Goal: Task Accomplishment & Management: Use online tool/utility

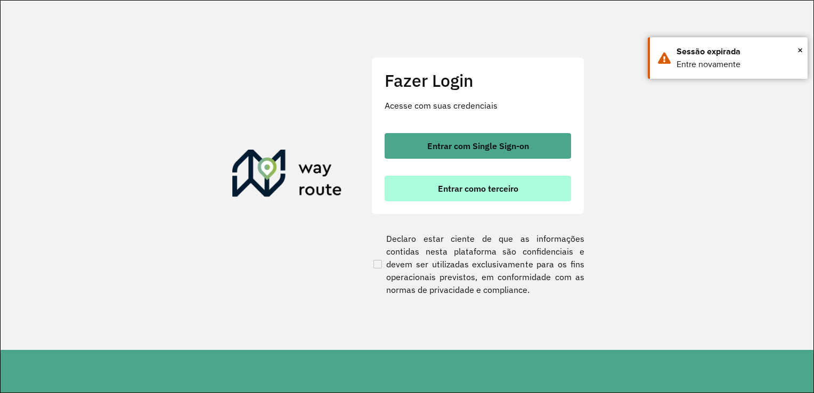
click at [468, 198] on button "Entrar como terceiro" at bounding box center [478, 189] width 187 height 26
click at [462, 181] on button "Entrar como terceiro" at bounding box center [478, 189] width 187 height 26
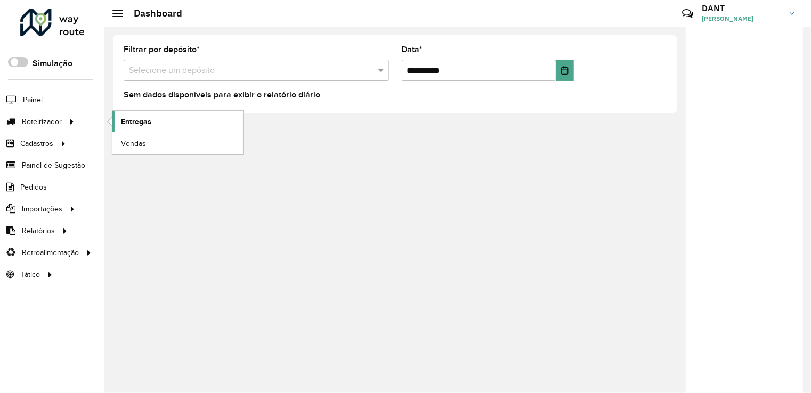
click at [125, 120] on span "Entregas" at bounding box center [136, 121] width 30 height 11
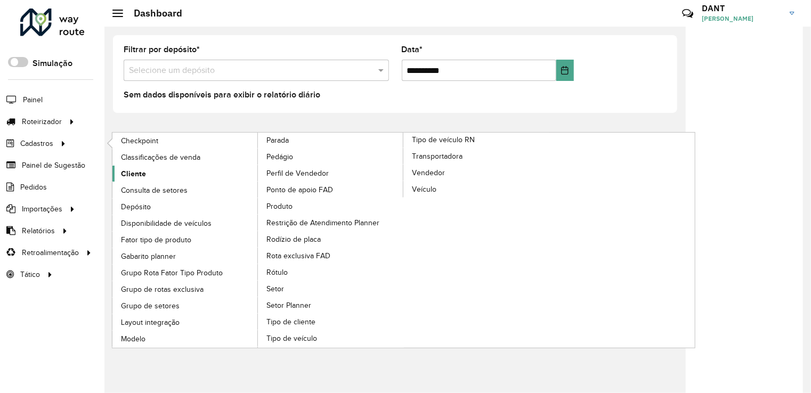
click at [154, 171] on link "Cliente" at bounding box center [185, 174] width 146 height 16
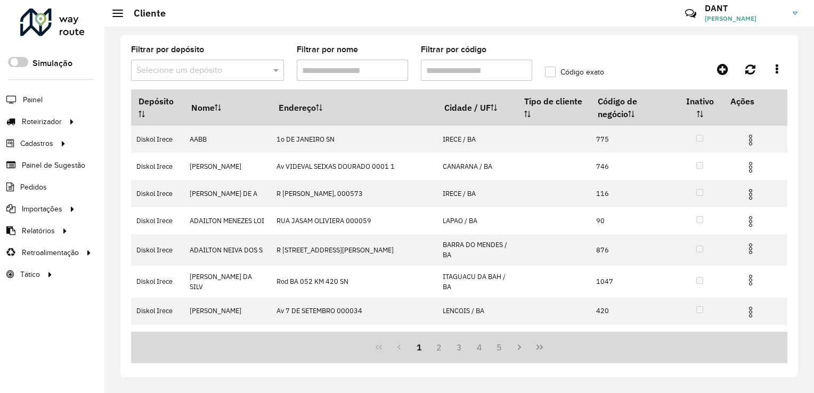
click at [185, 71] on input "text" at bounding box center [196, 70] width 121 height 13
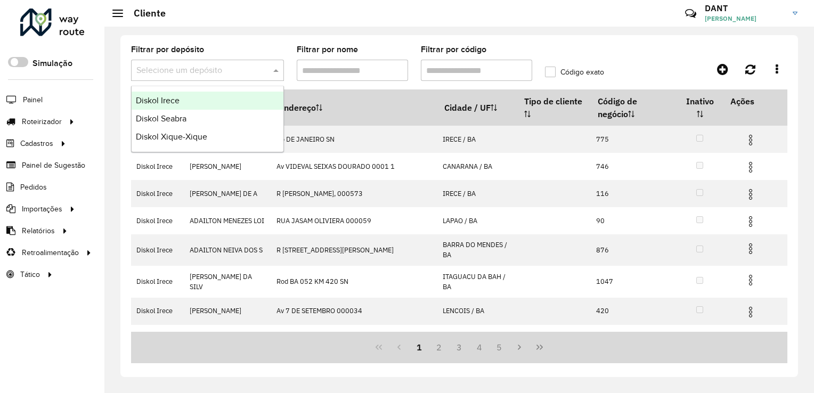
click at [174, 104] on span "Diskol Irece" at bounding box center [158, 100] width 44 height 9
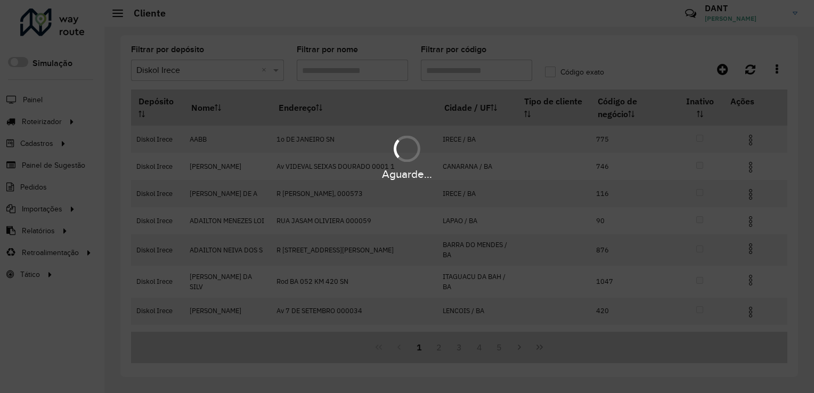
click at [434, 71] on div "Aguarde..." at bounding box center [407, 196] width 814 height 393
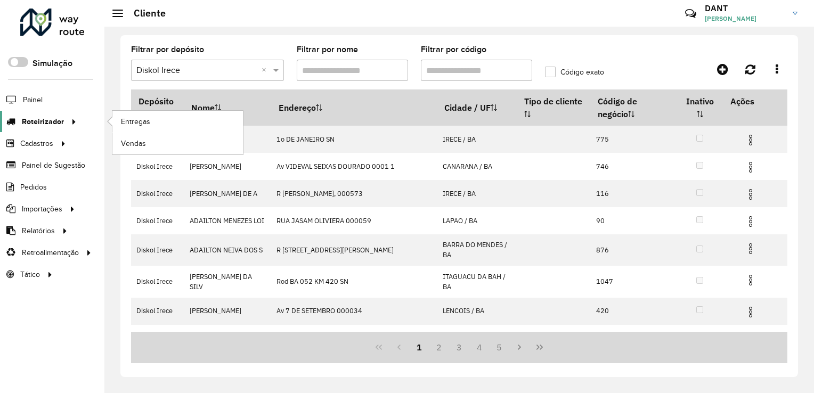
click at [56, 122] on span "Roteirizador" at bounding box center [43, 121] width 42 height 11
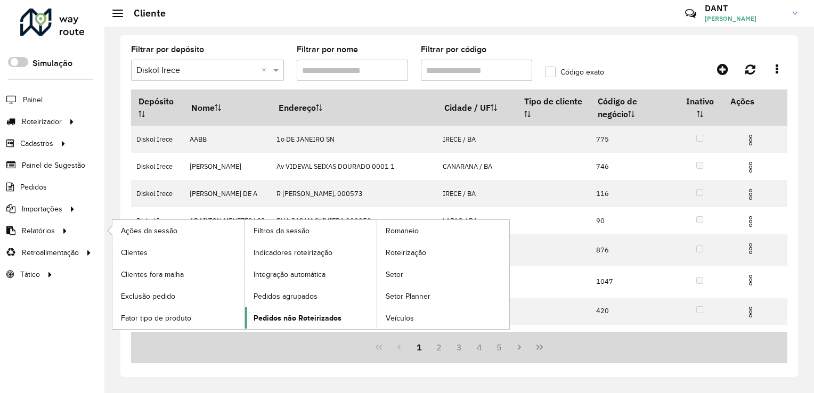
click at [283, 314] on span "Pedidos não Roteirizados" at bounding box center [298, 318] width 88 height 11
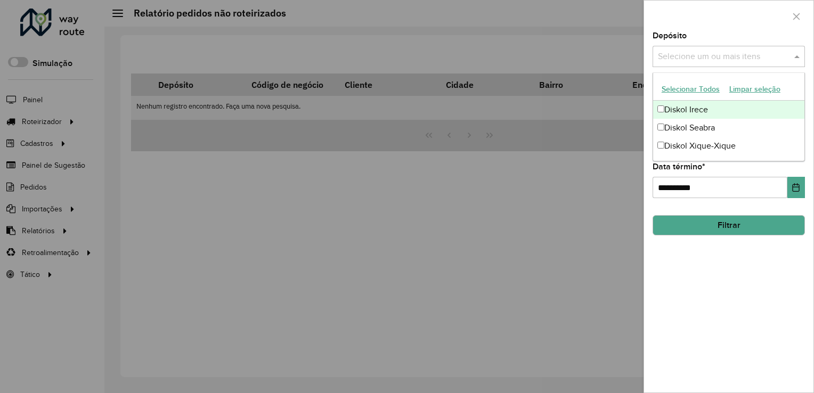
click at [692, 58] on input "text" at bounding box center [724, 57] width 136 height 13
click at [691, 102] on div "Diskol Irece" at bounding box center [728, 110] width 151 height 18
click at [797, 55] on span at bounding box center [798, 56] width 13 height 13
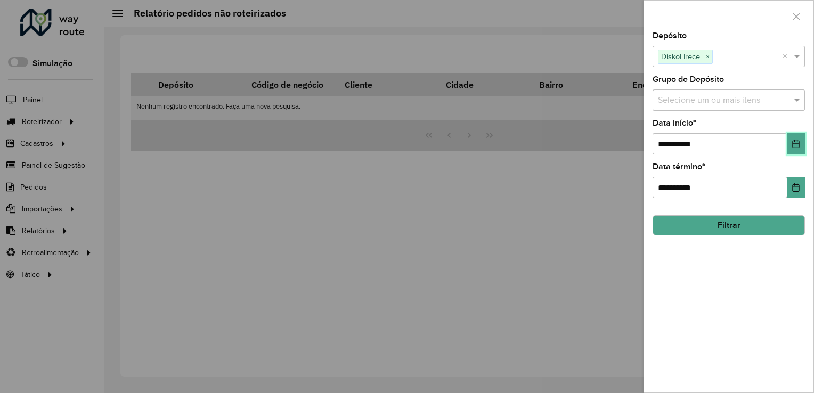
click at [793, 144] on icon "Choose Date" at bounding box center [796, 144] width 7 height 9
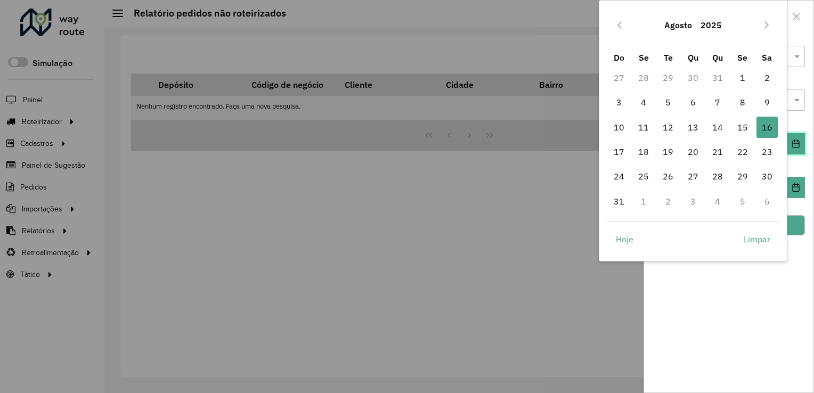
click at [793, 145] on icon "Choose Date" at bounding box center [796, 144] width 7 height 9
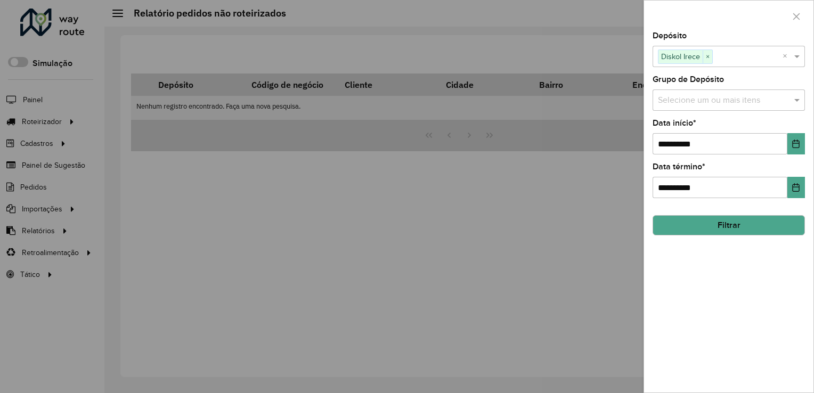
click at [797, 219] on button "Filtrar" at bounding box center [729, 225] width 152 height 20
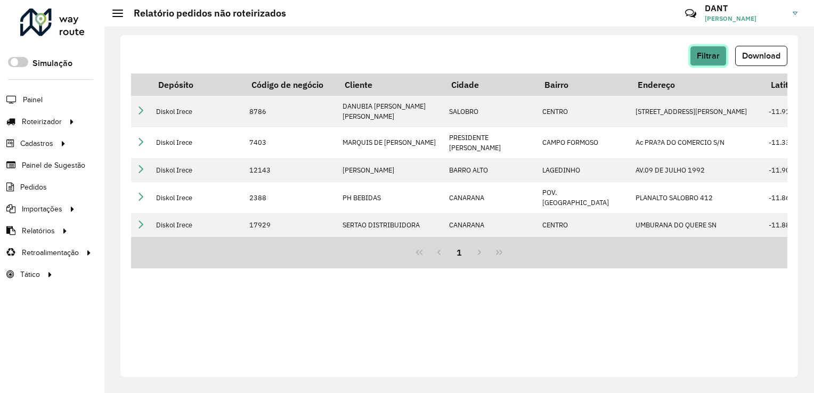
click at [712, 63] on button "Filtrar" at bounding box center [708, 56] width 37 height 20
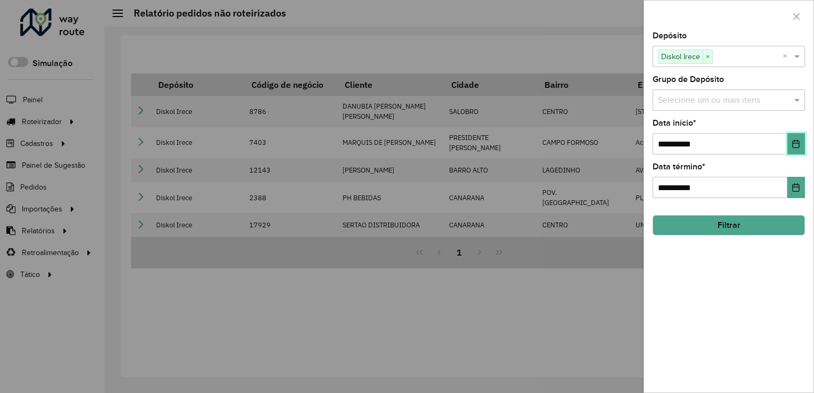
click at [796, 142] on icon "Choose Date" at bounding box center [796, 144] width 7 height 9
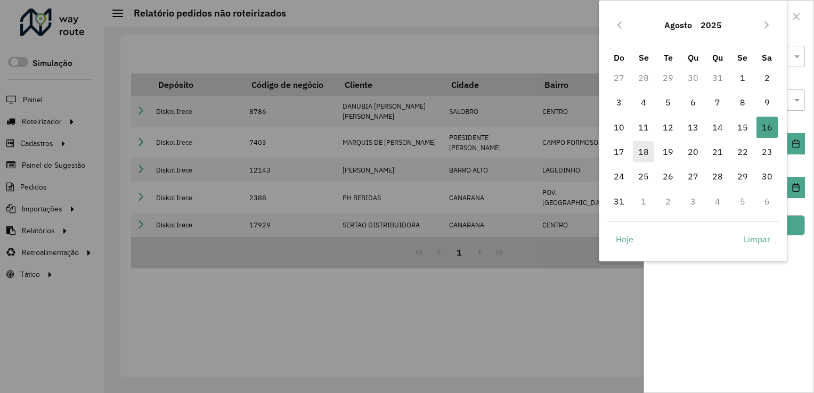
click at [642, 147] on span "18" at bounding box center [643, 151] width 21 height 21
type input "**********"
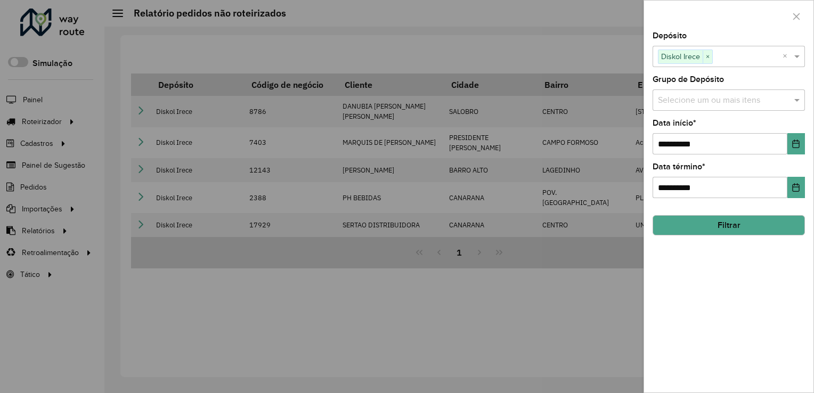
click at [730, 221] on button "Filtrar" at bounding box center [729, 225] width 152 height 20
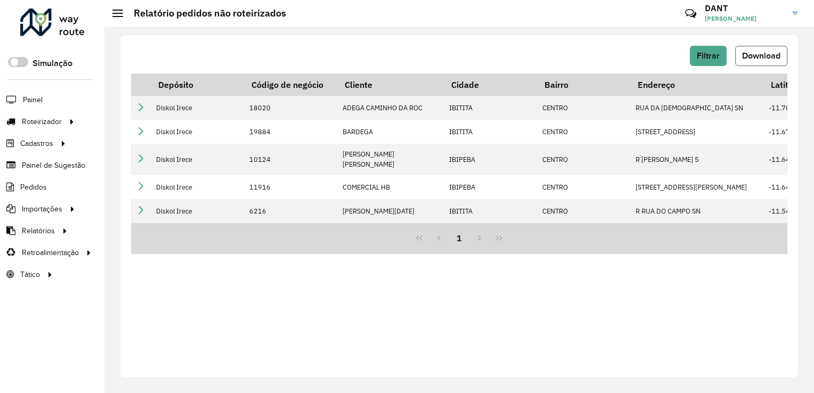
click at [765, 63] on button "Download" at bounding box center [762, 56] width 52 height 20
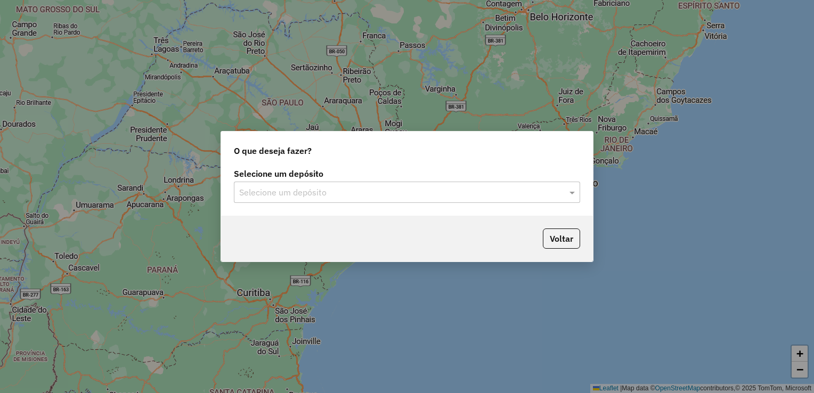
click at [397, 196] on input "text" at bounding box center [396, 193] width 314 height 13
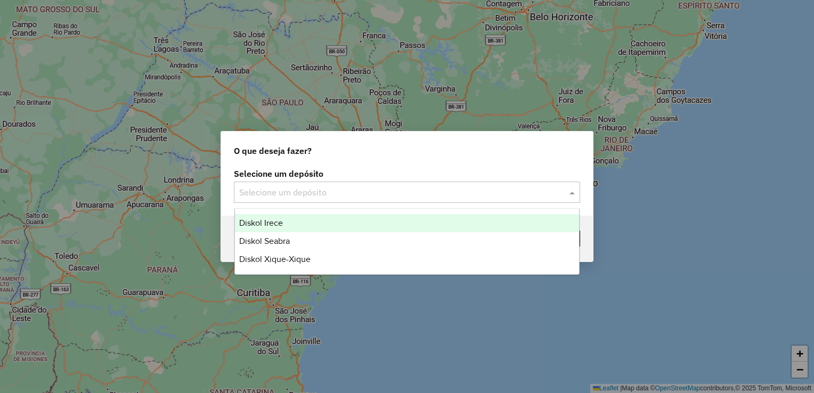
click at [384, 218] on div "Diskol Irece" at bounding box center [407, 223] width 345 height 18
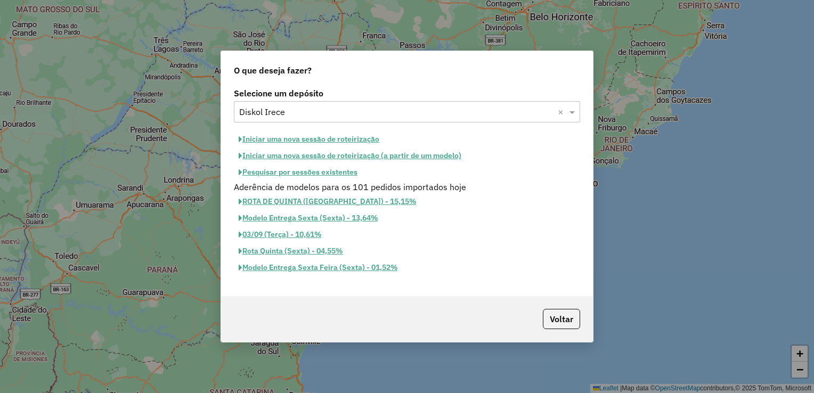
click at [308, 139] on button "Iniciar uma nova sessão de roteirização" at bounding box center [309, 139] width 150 height 17
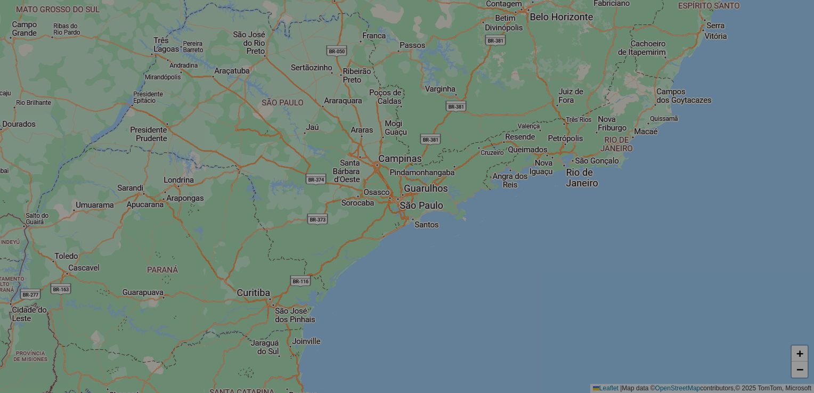
select select "*"
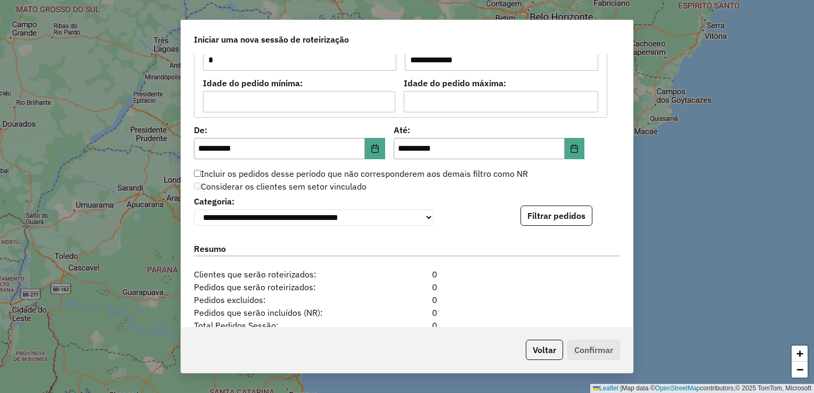
scroll to position [991, 0]
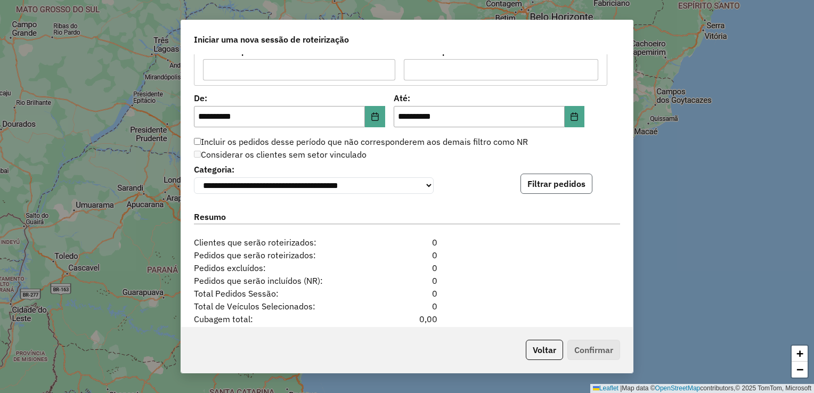
click at [546, 189] on button "Filtrar pedidos" at bounding box center [557, 184] width 72 height 20
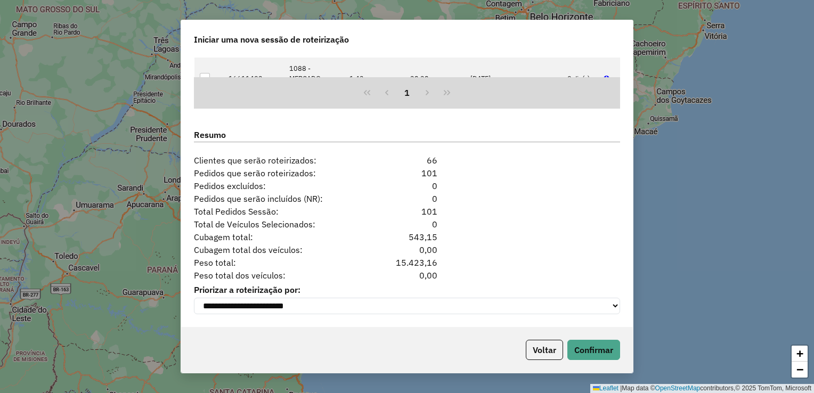
scroll to position [1297, 0]
click at [588, 346] on button "Confirmar" at bounding box center [594, 350] width 53 height 20
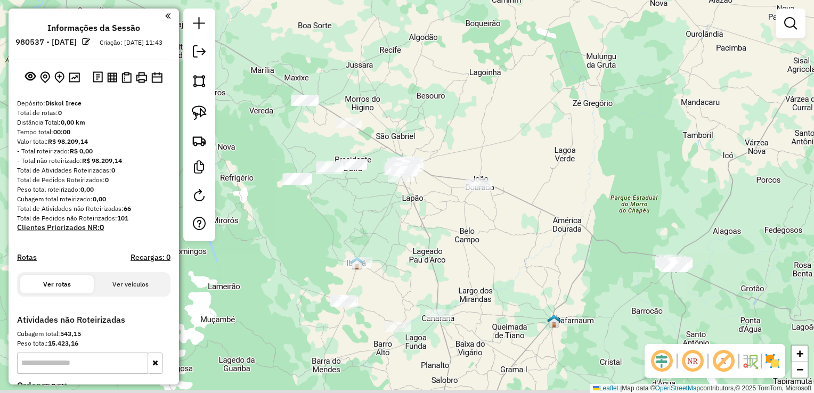
drag, startPoint x: 544, startPoint y: 178, endPoint x: 533, endPoint y: 138, distance: 41.5
click at [523, 126] on div "Janela de atendimento Grade de atendimento Capacidade Transportadoras Veículos …" at bounding box center [407, 196] width 814 height 393
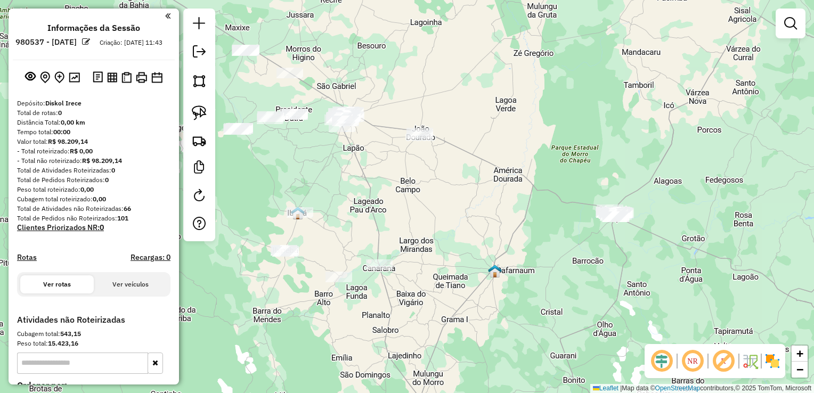
drag, startPoint x: 547, startPoint y: 159, endPoint x: 448, endPoint y: 162, distance: 99.7
click at [512, 156] on div "Janela de atendimento Grade de atendimento Capacidade Transportadoras Veículos …" at bounding box center [407, 196] width 814 height 393
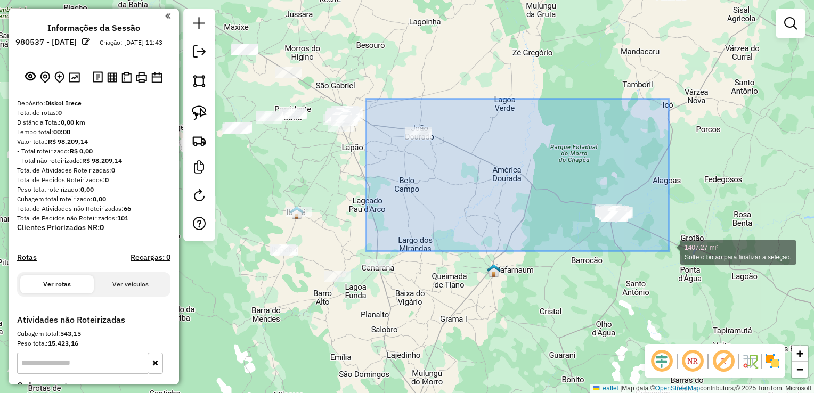
drag, startPoint x: 366, startPoint y: 99, endPoint x: 669, endPoint y: 252, distance: 339.4
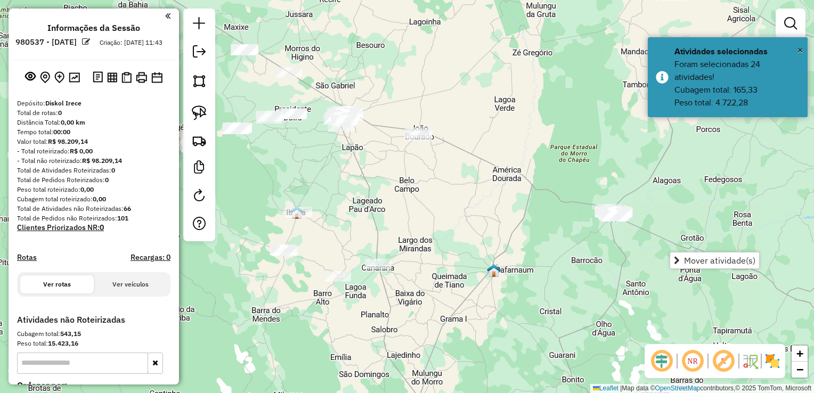
click at [497, 195] on div "Janela de atendimento Grade de atendimento Capacidade Transportadoras Veículos …" at bounding box center [407, 196] width 814 height 393
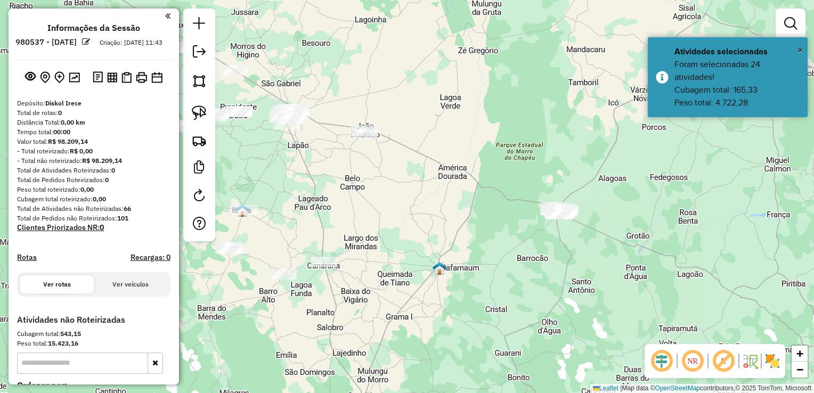
drag, startPoint x: 479, startPoint y: 221, endPoint x: 403, endPoint y: 191, distance: 81.2
click at [434, 201] on div "Janela de atendimento Grade de atendimento Capacidade Transportadoras Veículos …" at bounding box center [407, 196] width 814 height 393
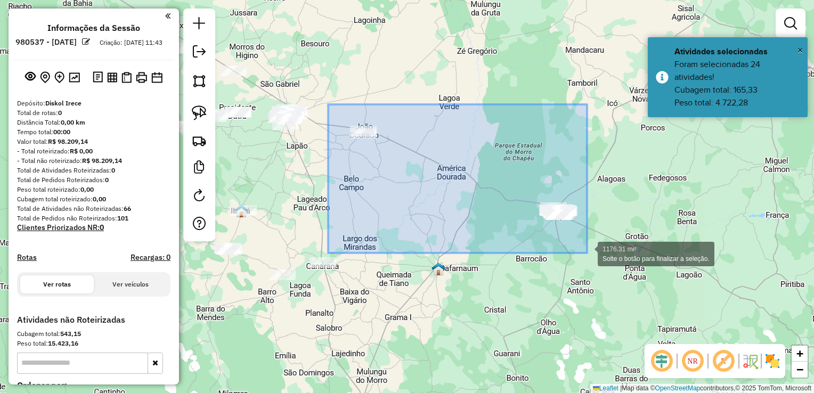
drag, startPoint x: 328, startPoint y: 104, endPoint x: 587, endPoint y: 253, distance: 298.7
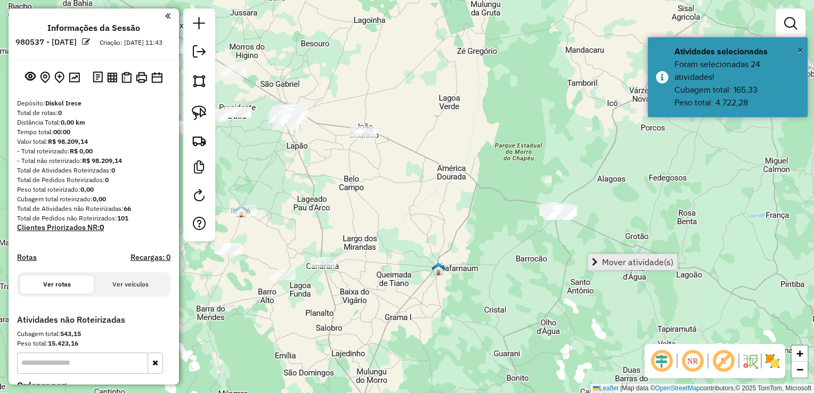
click at [595, 258] on span "Mover atividade(s)" at bounding box center [595, 262] width 6 height 9
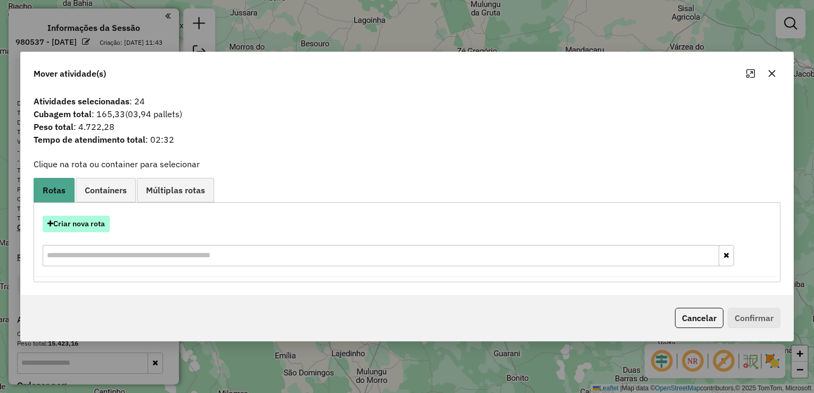
click at [98, 223] on button "Criar nova rota" at bounding box center [76, 224] width 67 height 17
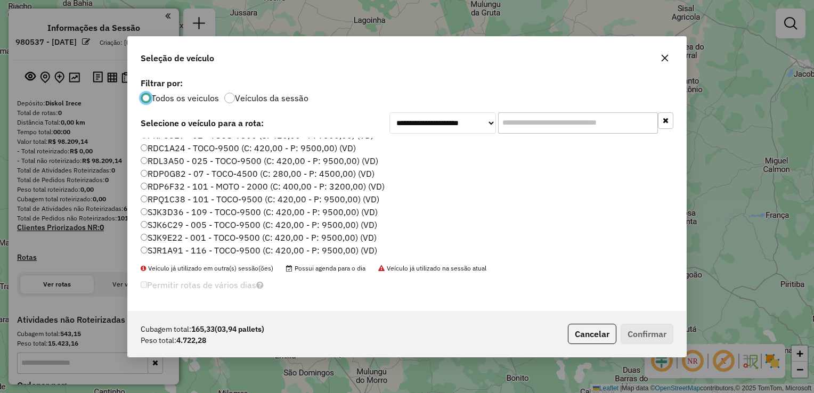
scroll to position [126, 0]
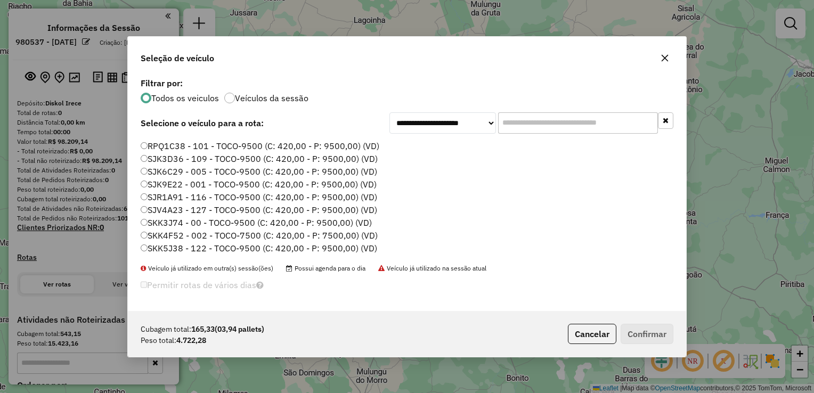
click at [180, 188] on label "SJK9E22 - 001 - TOCO-9500 (C: 420,00 - P: 9500,00) (VD)" at bounding box center [259, 184] width 236 height 13
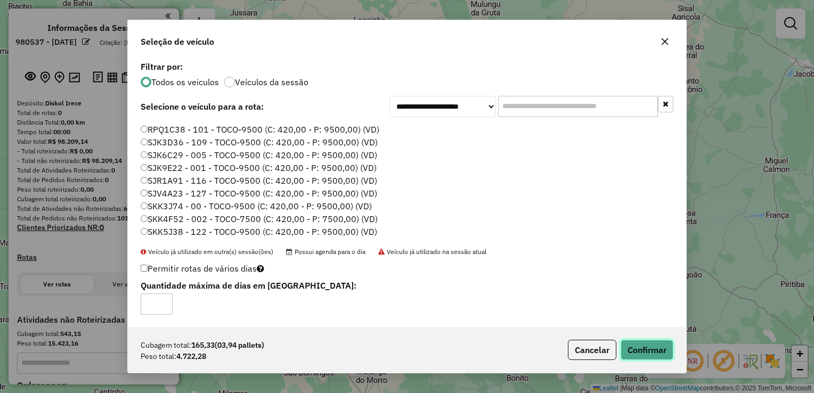
click at [652, 356] on button "Confirmar" at bounding box center [647, 350] width 53 height 20
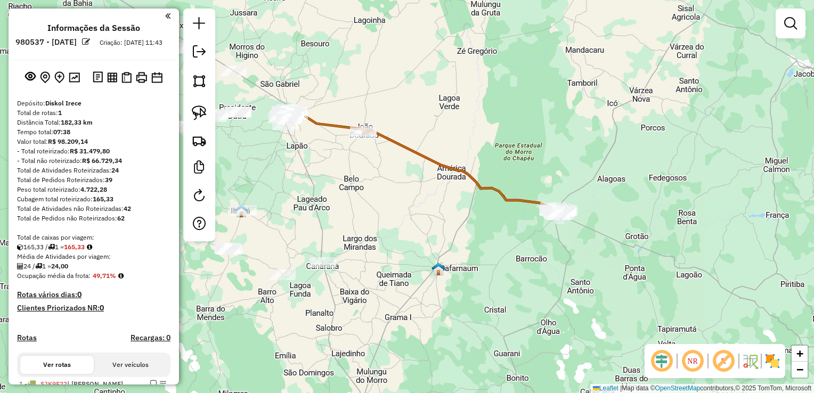
drag, startPoint x: 478, startPoint y: 253, endPoint x: 572, endPoint y: 229, distance: 97.7
click at [575, 237] on div "Janela de atendimento Grade de atendimento Capacidade Transportadoras Veículos …" at bounding box center [407, 196] width 814 height 393
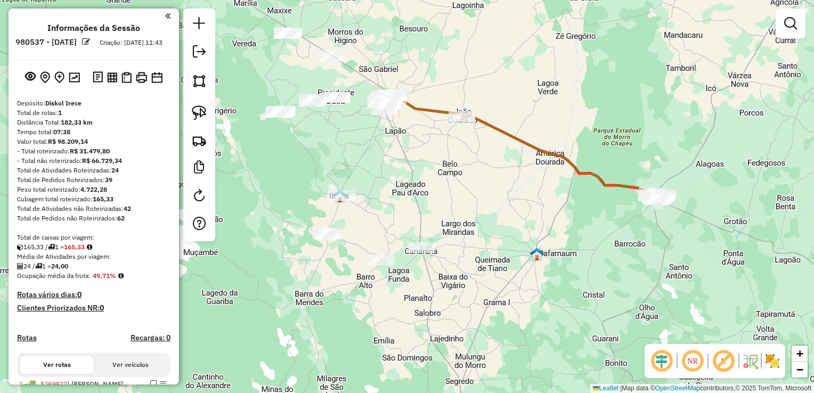
drag, startPoint x: 468, startPoint y: 176, endPoint x: 565, endPoint y: 216, distance: 105.6
click at [565, 216] on div "Janela de atendimento Grade de atendimento Capacidade Transportadoras Veículos …" at bounding box center [407, 196] width 814 height 393
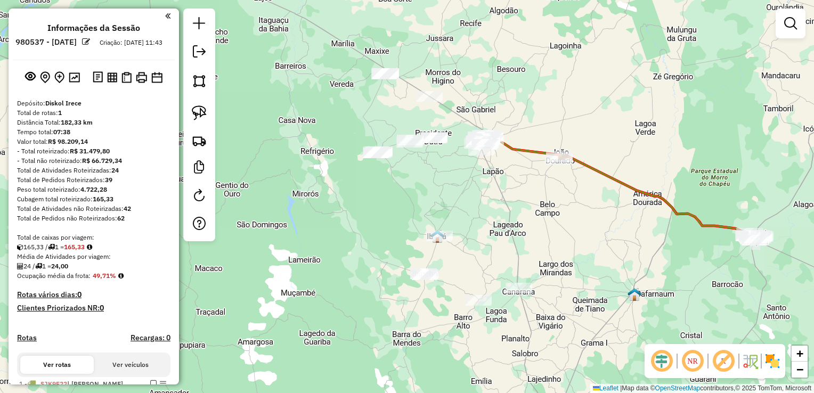
click at [457, 222] on div "Janela de atendimento Grade de atendimento Capacidade Transportadoras Veículos …" at bounding box center [407, 196] width 814 height 393
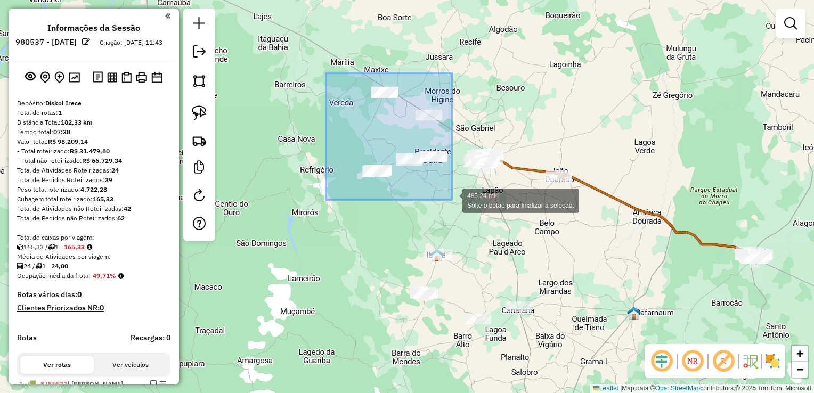
drag, startPoint x: 326, startPoint y: 73, endPoint x: 452, endPoint y: 200, distance: 178.6
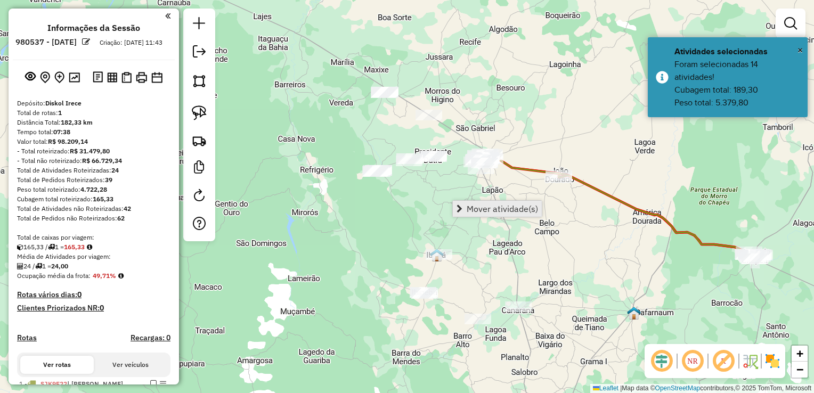
click at [486, 206] on span "Mover atividade(s)" at bounding box center [502, 209] width 71 height 9
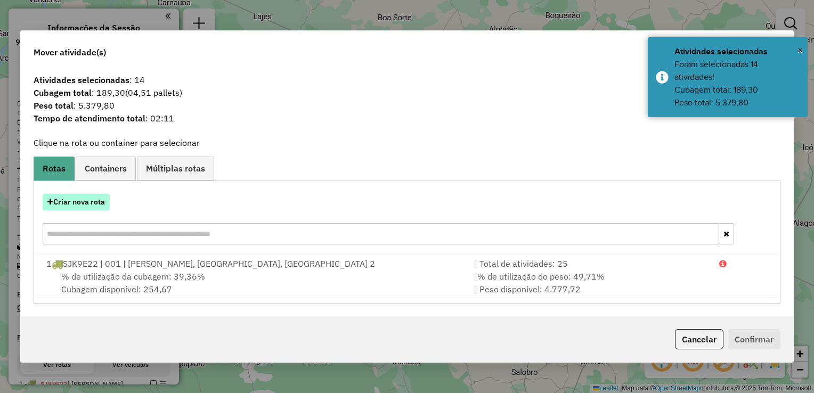
click at [90, 200] on button "Criar nova rota" at bounding box center [76, 202] width 67 height 17
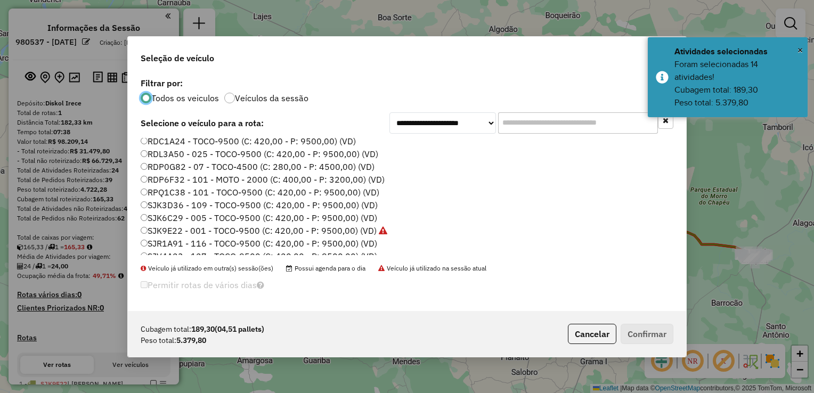
scroll to position [107, 0]
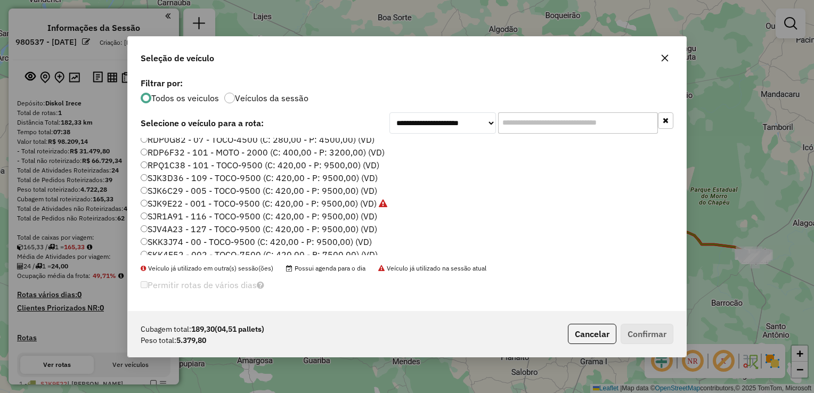
click at [174, 192] on label "SJK6C29 - 005 - TOCO-9500 (C: 420,00 - P: 9500,00) (VD)" at bounding box center [259, 190] width 237 height 13
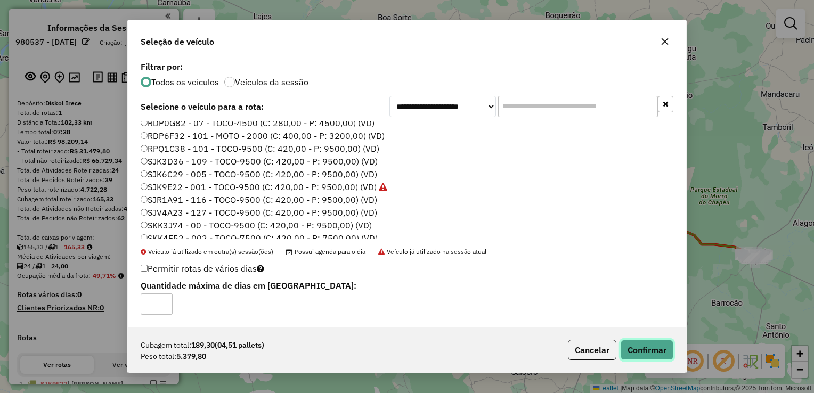
click at [639, 346] on button "Confirmar" at bounding box center [647, 350] width 53 height 20
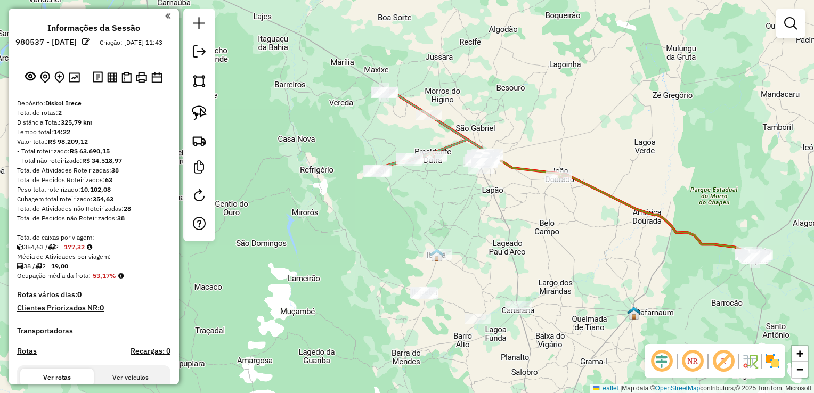
drag, startPoint x: 376, startPoint y: 110, endPoint x: 374, endPoint y: 117, distance: 7.1
click at [374, 117] on div "Rota 2 - Placa SJK6C29 7780 - [PERSON_NAME] de atendimento Grade de atendimento…" at bounding box center [407, 196] width 814 height 393
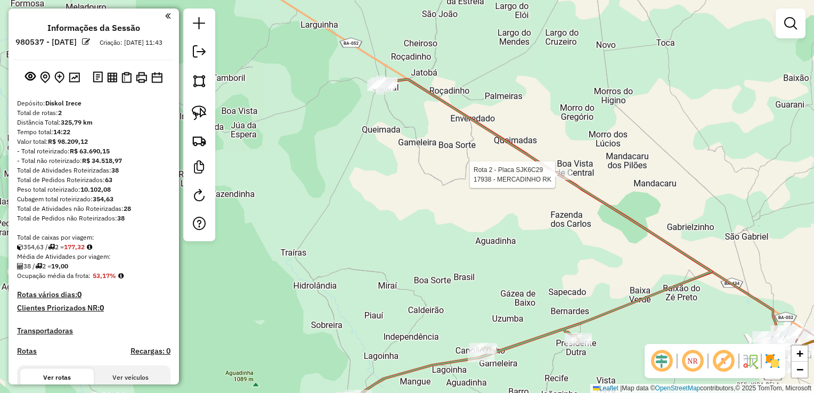
select select "**********"
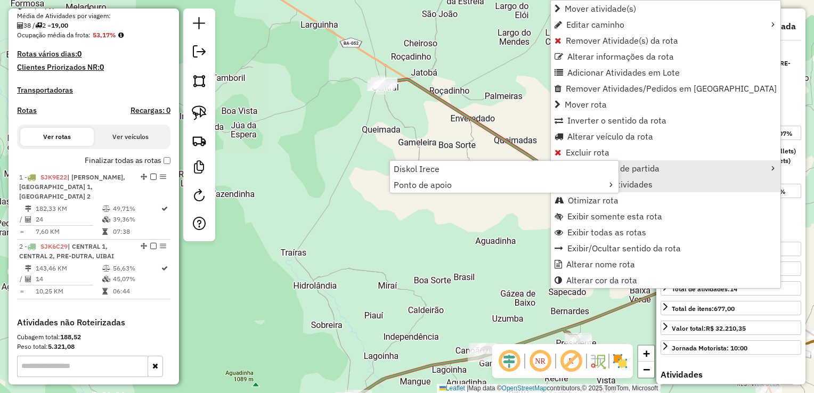
scroll to position [374, 0]
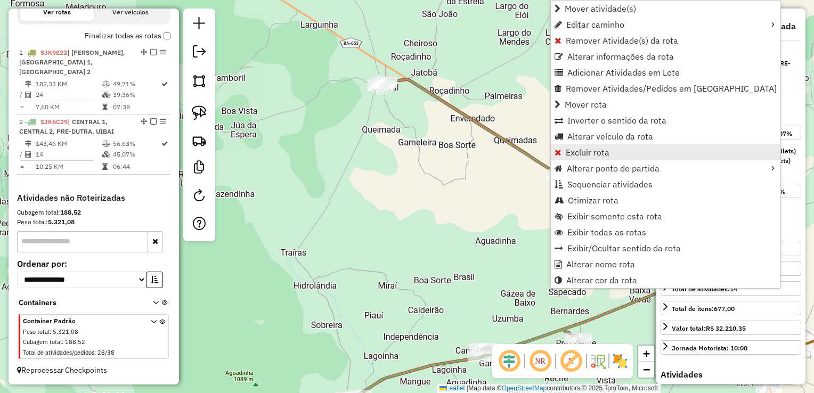
click at [587, 155] on span "Excluir rota" at bounding box center [588, 152] width 44 height 9
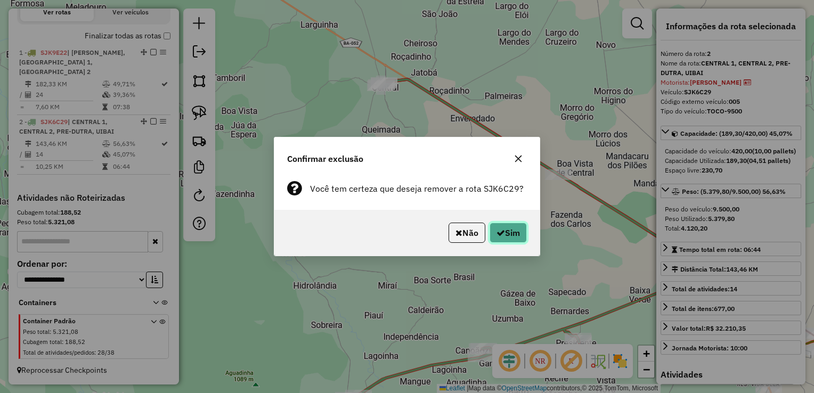
click at [504, 240] on button "Sim" at bounding box center [508, 233] width 37 height 20
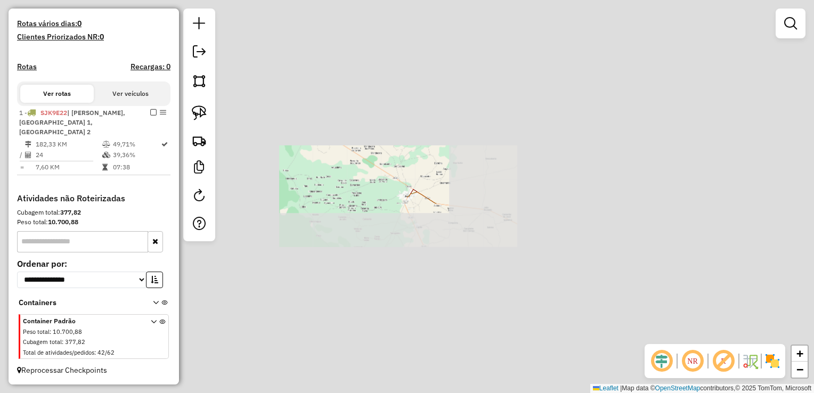
scroll to position [280, 0]
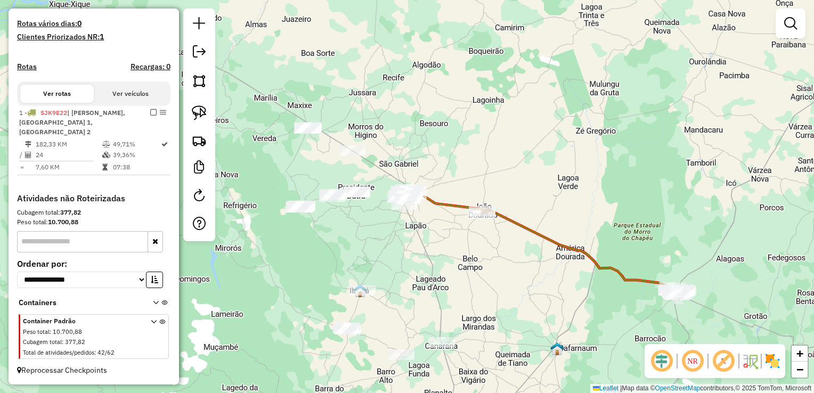
drag, startPoint x: 387, startPoint y: 166, endPoint x: 403, endPoint y: 177, distance: 19.8
click at [462, 195] on div "Janela de atendimento Grade de atendimento Capacidade Transportadoras Veículos …" at bounding box center [407, 196] width 814 height 393
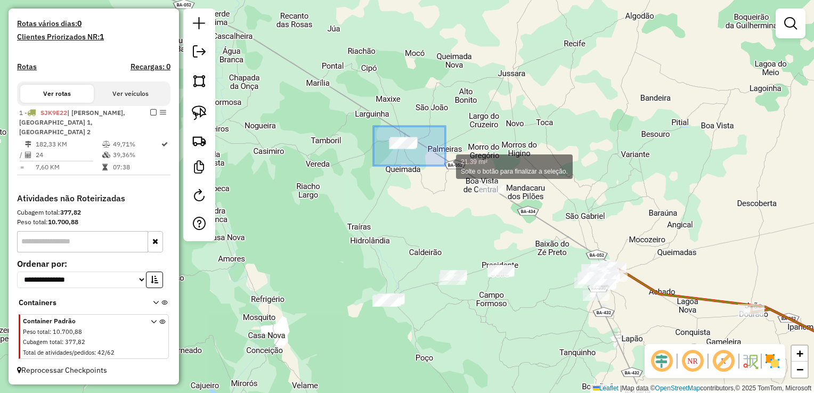
drag, startPoint x: 374, startPoint y: 126, endPoint x: 446, endPoint y: 165, distance: 81.8
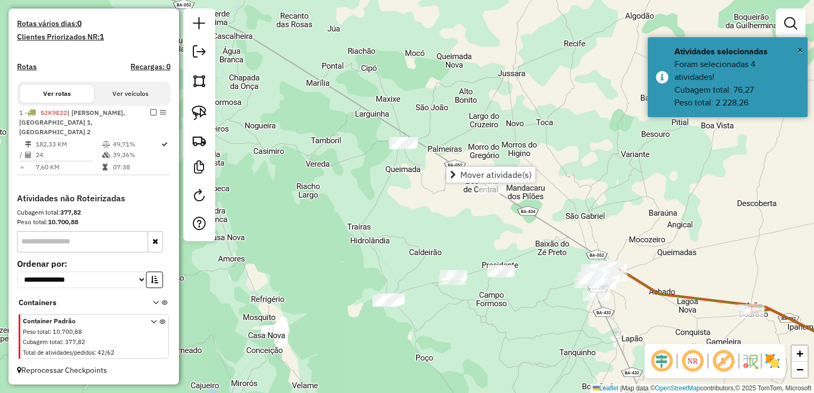
click at [407, 189] on div "Janela de atendimento Grade de atendimento Capacidade Transportadoras Veículos …" at bounding box center [407, 196] width 814 height 393
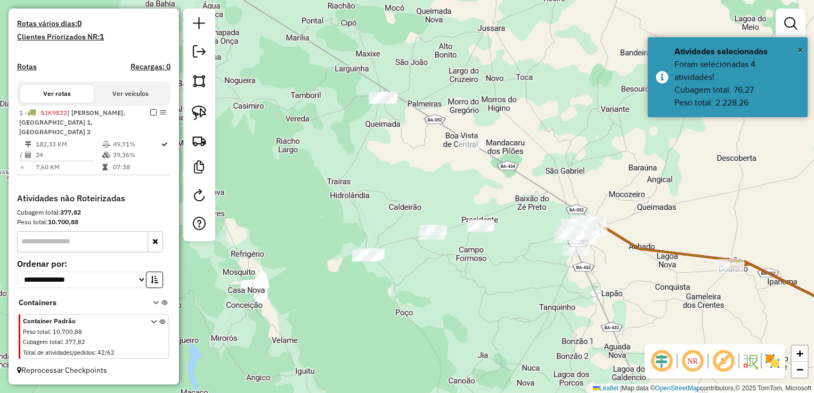
drag, startPoint x: 417, startPoint y: 179, endPoint x: 414, endPoint y: 157, distance: 22.1
click at [414, 157] on div "Janela de atendimento Grade de atendimento Capacidade Transportadoras Veículos …" at bounding box center [407, 196] width 814 height 393
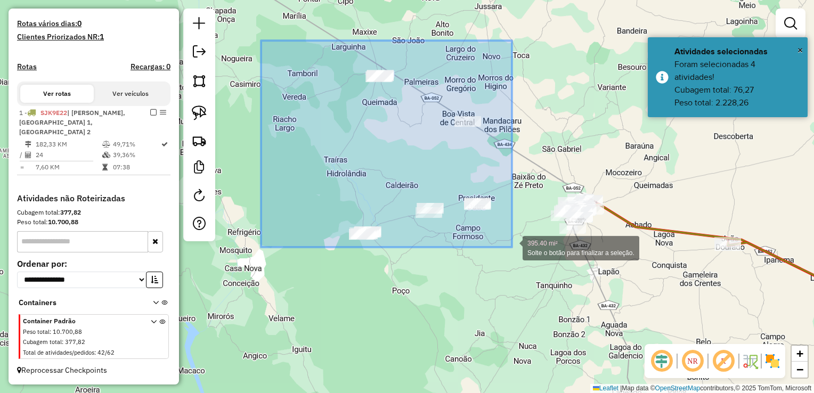
drag, startPoint x: 261, startPoint y: 41, endPoint x: 512, endPoint y: 248, distance: 325.6
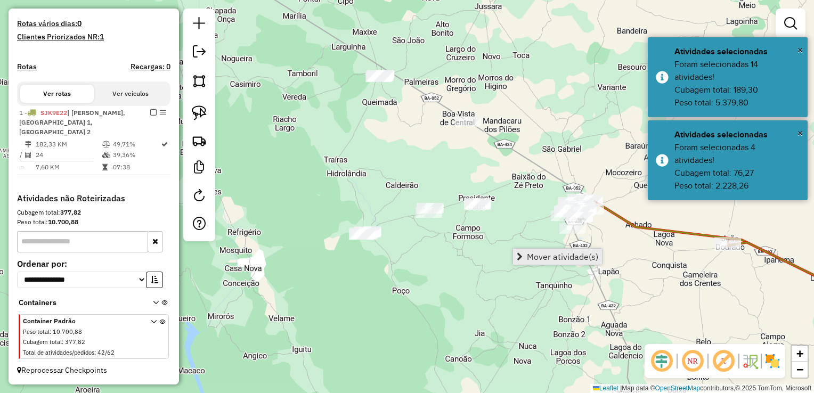
click at [522, 259] on span "Mover atividade(s)" at bounding box center [520, 257] width 6 height 9
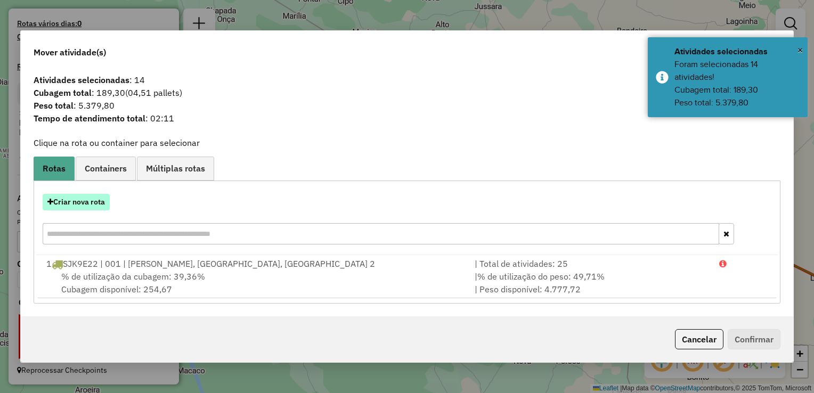
click at [74, 206] on button "Criar nova rota" at bounding box center [76, 202] width 67 height 17
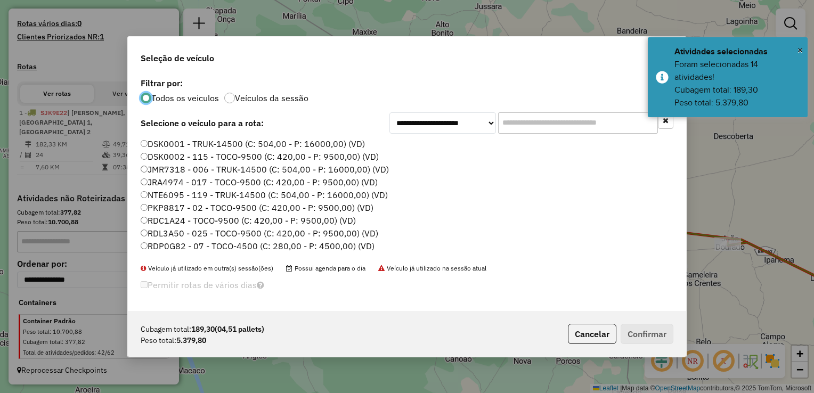
scroll to position [107, 0]
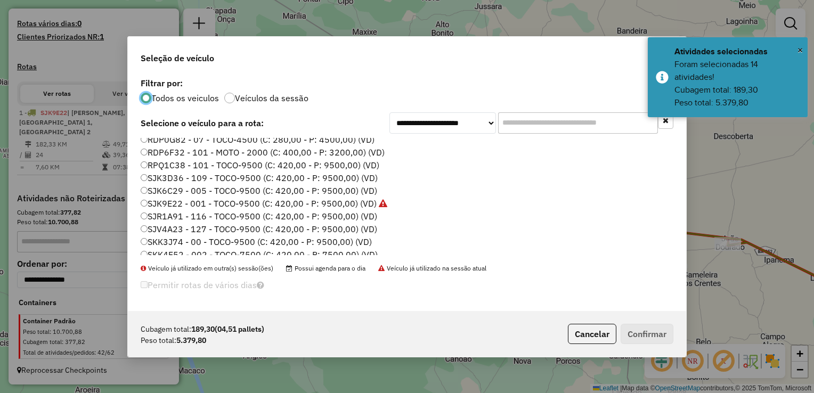
drag, startPoint x: 173, startPoint y: 192, endPoint x: 321, endPoint y: 222, distance: 151.7
click at [173, 191] on label "SJK6C29 - 005 - TOCO-9500 (C: 420,00 - P: 9500,00) (VD)" at bounding box center [259, 190] width 237 height 13
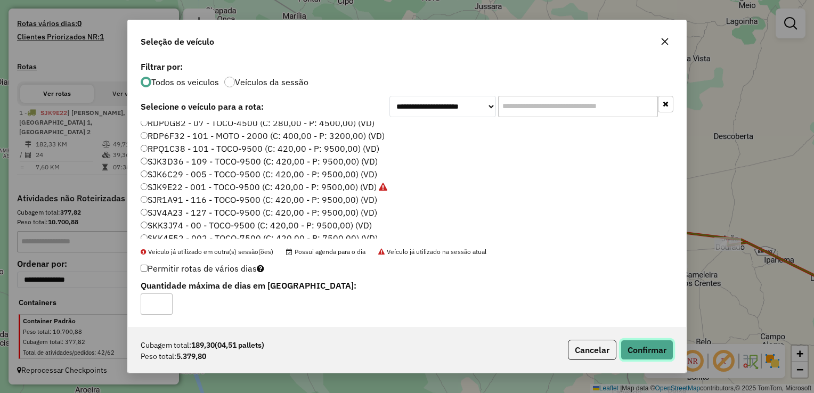
click at [636, 348] on button "Confirmar" at bounding box center [647, 350] width 53 height 20
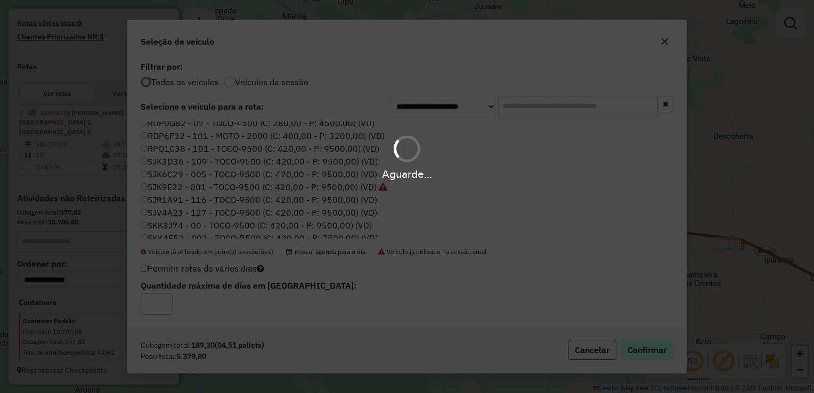
scroll to position [374, 0]
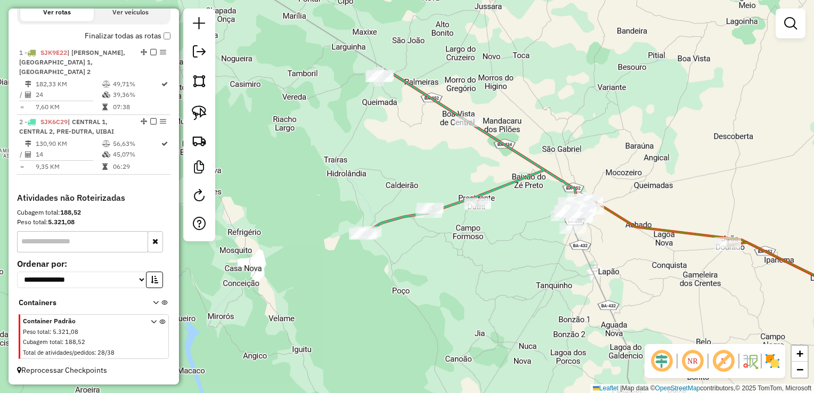
drag, startPoint x: 196, startPoint y: 86, endPoint x: 215, endPoint y: 94, distance: 20.8
click at [196, 86] on img at bounding box center [199, 81] width 15 height 15
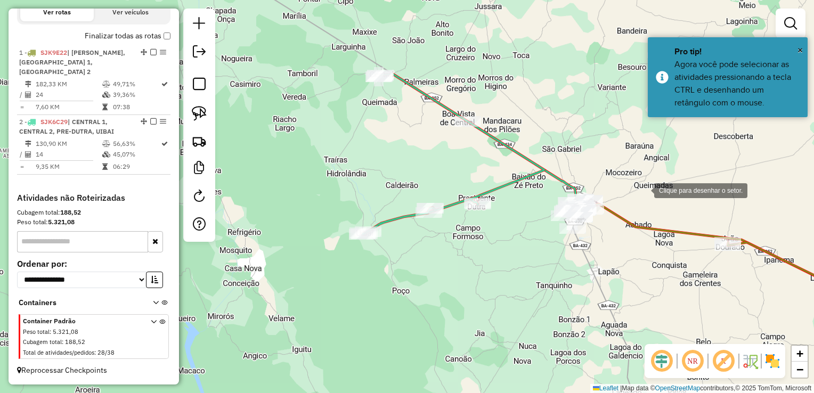
click at [644, 190] on div at bounding box center [643, 189] width 21 height 21
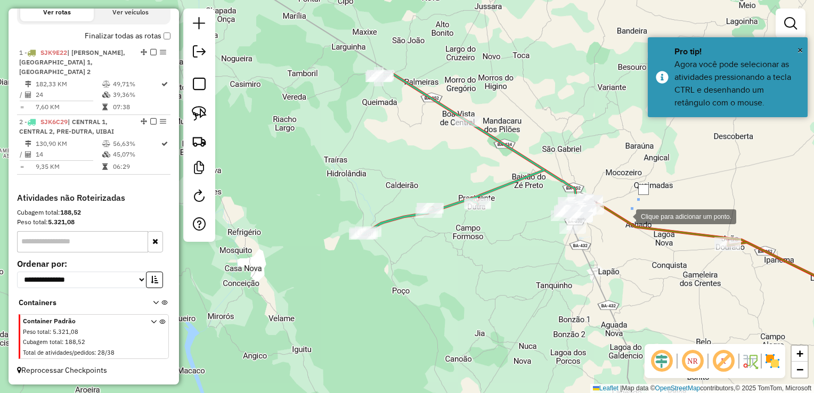
click at [616, 227] on div at bounding box center [625, 215] width 21 height 21
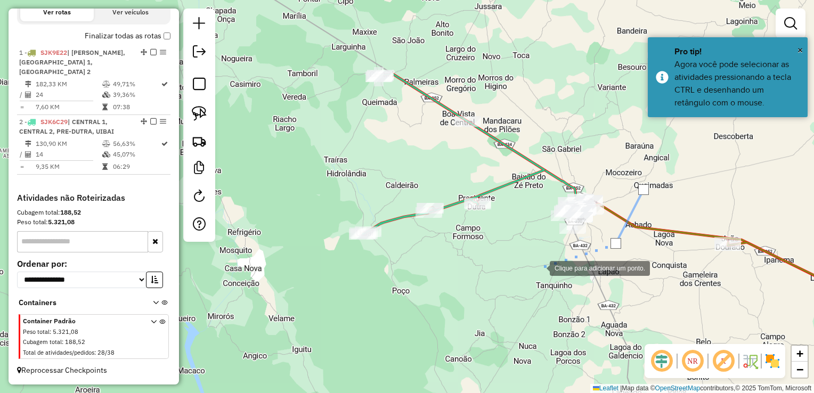
click at [539, 268] on div at bounding box center [539, 267] width 21 height 21
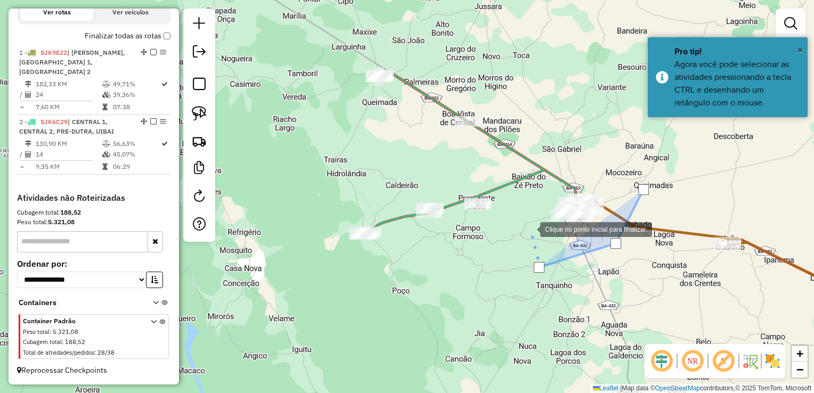
click at [530, 229] on div at bounding box center [529, 228] width 21 height 21
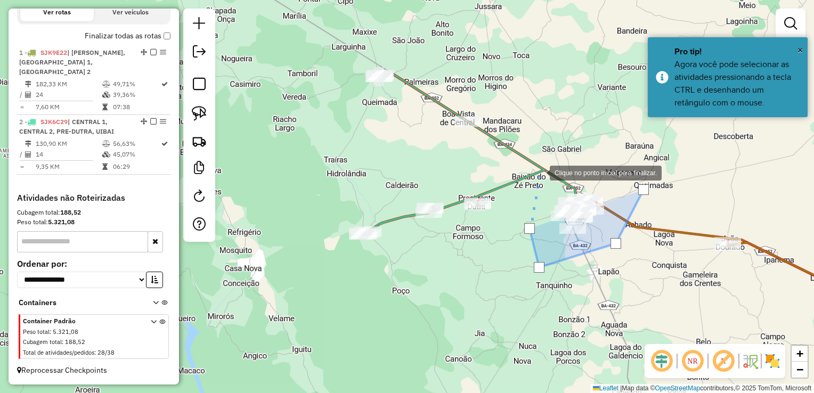
click at [540, 169] on div at bounding box center [539, 171] width 21 height 21
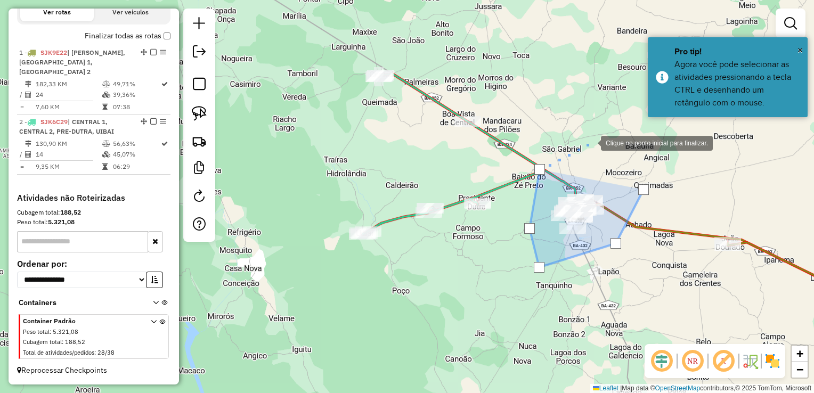
click at [591, 142] on div at bounding box center [590, 142] width 21 height 21
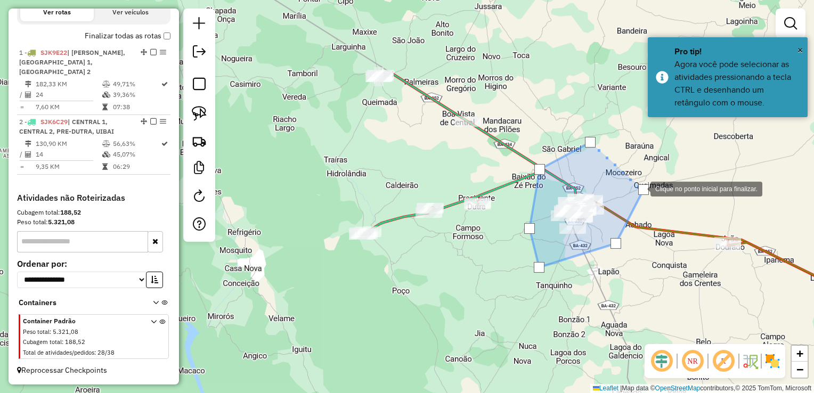
click at [640, 188] on div at bounding box center [644, 189] width 11 height 11
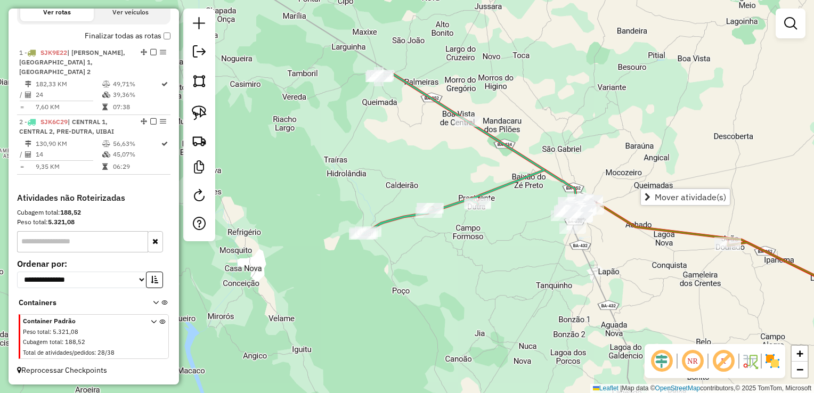
click at [630, 189] on div "Janela de atendimento Grade de atendimento Capacidade Transportadoras Veículos …" at bounding box center [407, 196] width 814 height 393
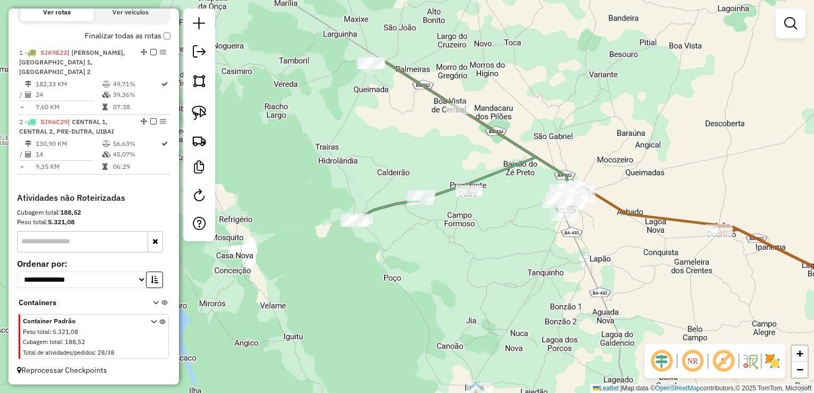
drag, startPoint x: 616, startPoint y: 181, endPoint x: 557, endPoint y: 131, distance: 76.8
click at [557, 131] on div "Janela de atendimento Grade de atendimento Capacidade Transportadoras Veículos …" at bounding box center [407, 196] width 814 height 393
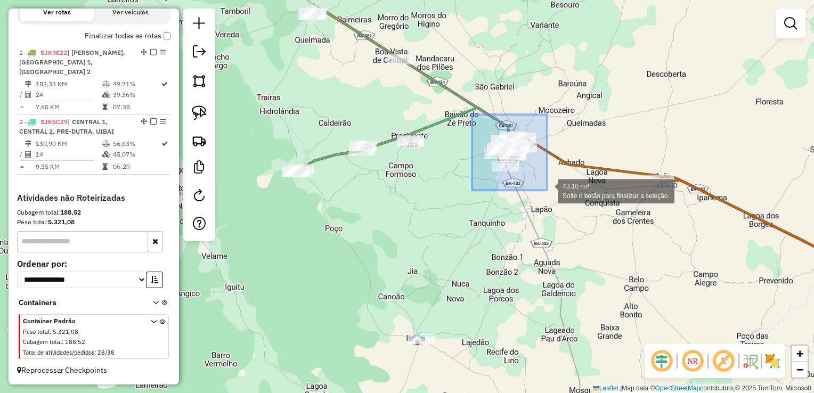
drag, startPoint x: 474, startPoint y: 122, endPoint x: 548, endPoint y: 191, distance: 101.4
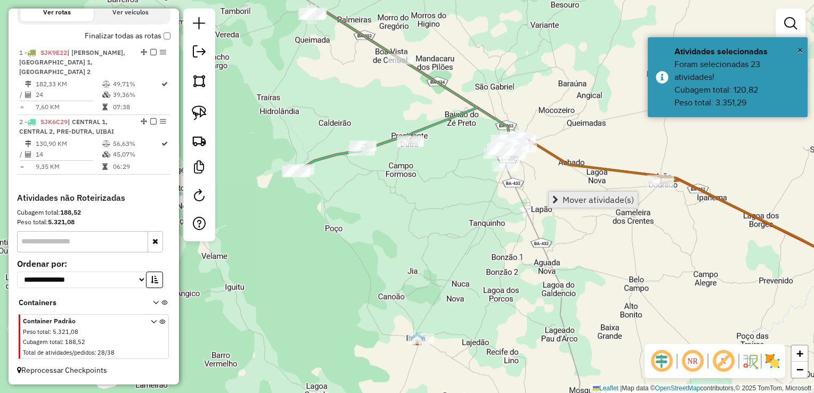
click at [563, 198] on span "Mover atividade(s)" at bounding box center [598, 200] width 71 height 9
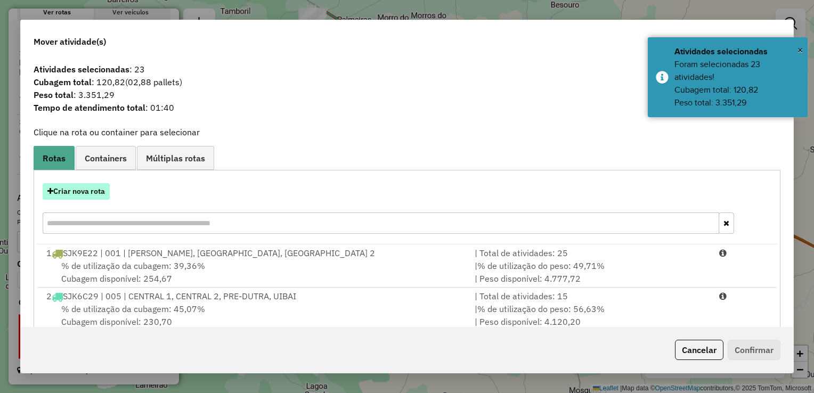
click at [101, 195] on button "Criar nova rota" at bounding box center [76, 191] width 67 height 17
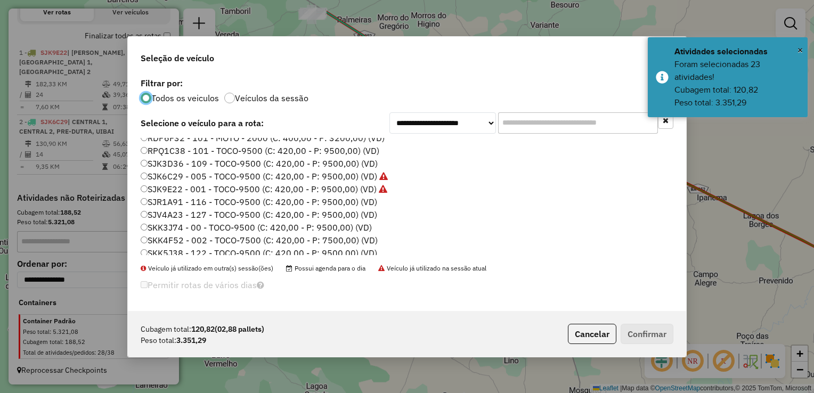
scroll to position [126, 0]
click at [193, 231] on label "SKK4F52 - 002 - TOCO-7500 (C: 420,00 - P: 7500,00) (VD)" at bounding box center [259, 235] width 237 height 13
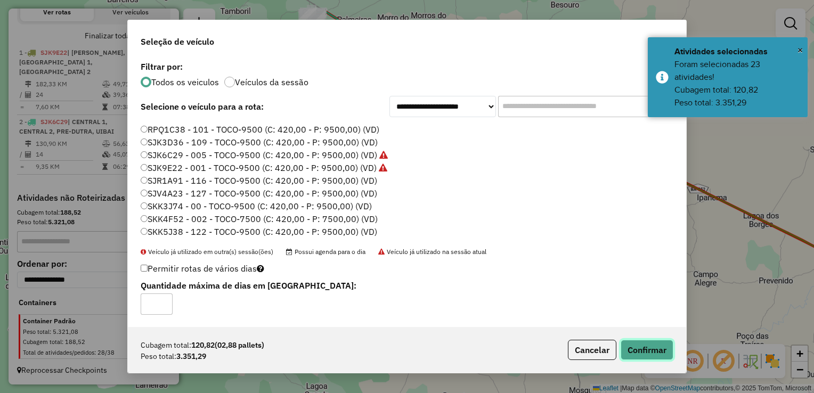
click at [631, 350] on button "Confirmar" at bounding box center [647, 350] width 53 height 20
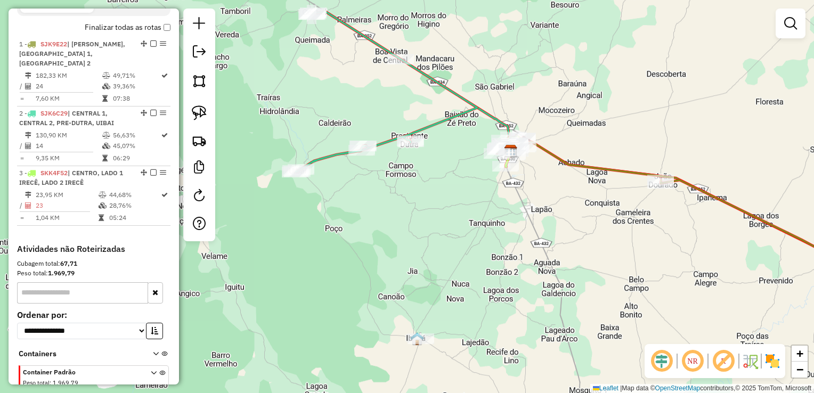
click at [623, 103] on div "Janela de atendimento Grade de atendimento Capacidade Transportadoras Veículos …" at bounding box center [407, 196] width 814 height 393
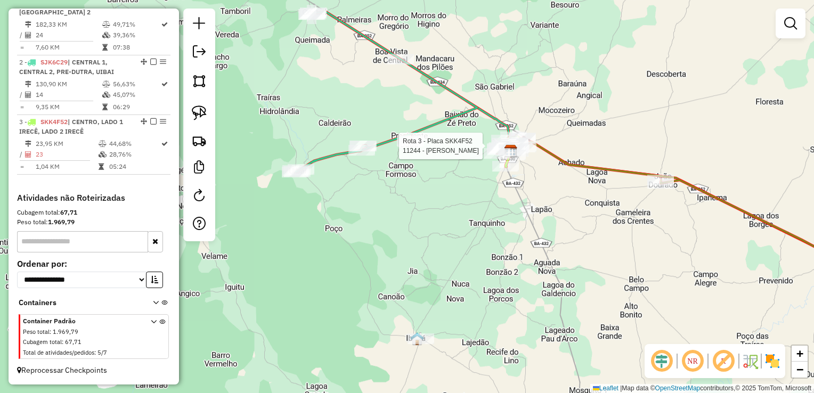
select select "**********"
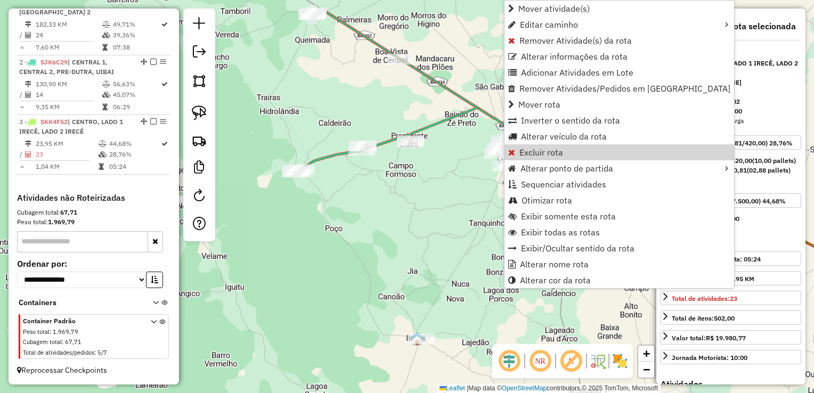
click at [415, 248] on div "Janela de atendimento Grade de atendimento Capacidade Transportadoras Veículos …" at bounding box center [407, 196] width 814 height 393
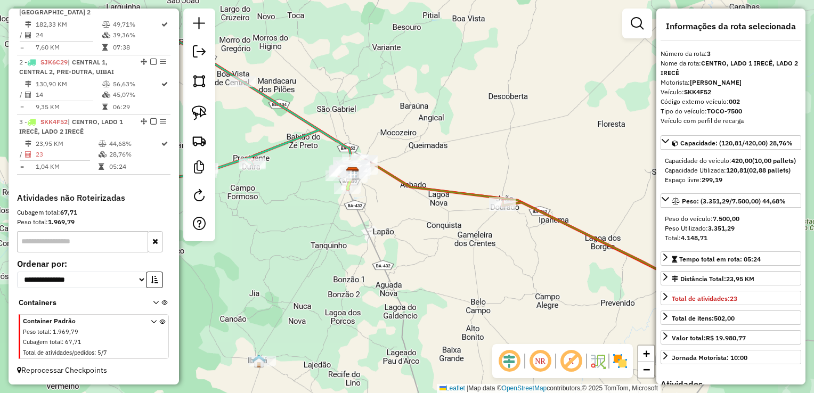
drag, startPoint x: 430, startPoint y: 225, endPoint x: 269, endPoint y: 249, distance: 163.2
click at [269, 249] on div "Janela de atendimento Grade de atendimento Capacidade Transportadoras Veículos …" at bounding box center [407, 196] width 814 height 393
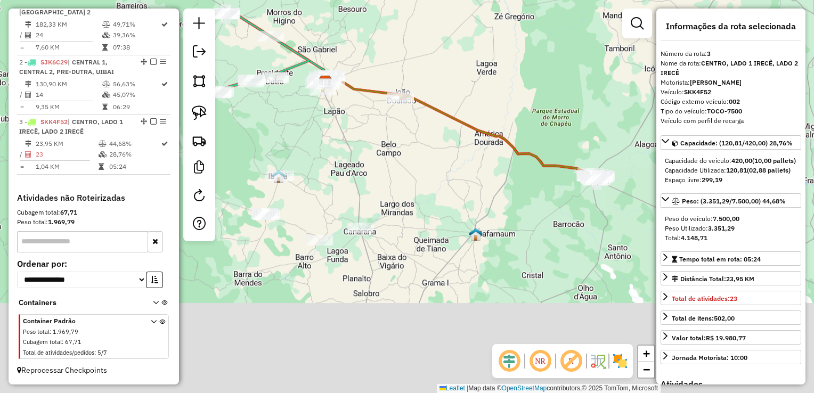
drag, startPoint x: 373, startPoint y: 260, endPoint x: 369, endPoint y: 119, distance: 140.2
click at [369, 115] on div "Janela de atendimento Grade de atendimento Capacidade Transportadoras Veículos …" at bounding box center [407, 196] width 814 height 393
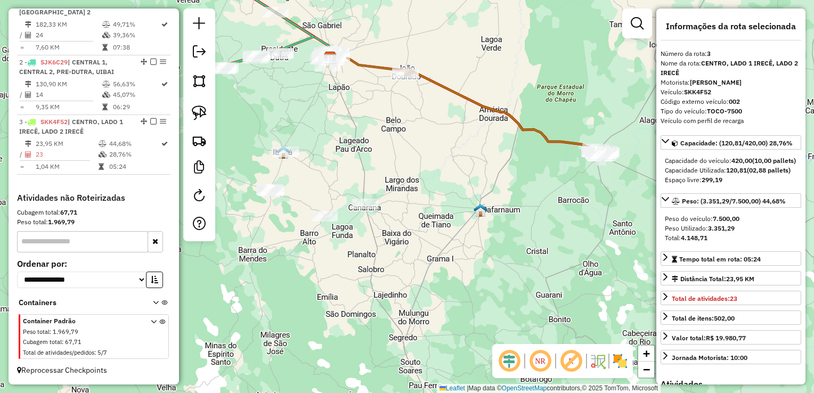
drag, startPoint x: 322, startPoint y: 146, endPoint x: 418, endPoint y: 133, distance: 96.8
click at [422, 131] on div "Janela de atendimento Grade de atendimento Capacidade Transportadoras Veículos …" at bounding box center [407, 196] width 814 height 393
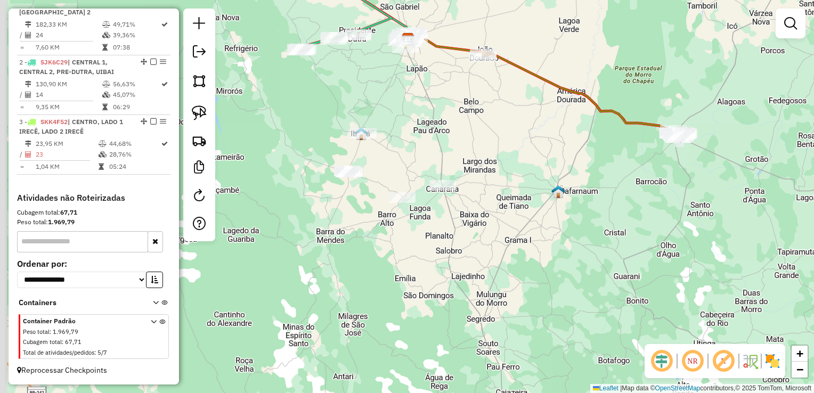
drag, startPoint x: 401, startPoint y: 144, endPoint x: 480, endPoint y: 125, distance: 80.5
click at [480, 125] on div "Janela de atendimento Grade de atendimento Capacidade Transportadoras Veículos …" at bounding box center [407, 196] width 814 height 393
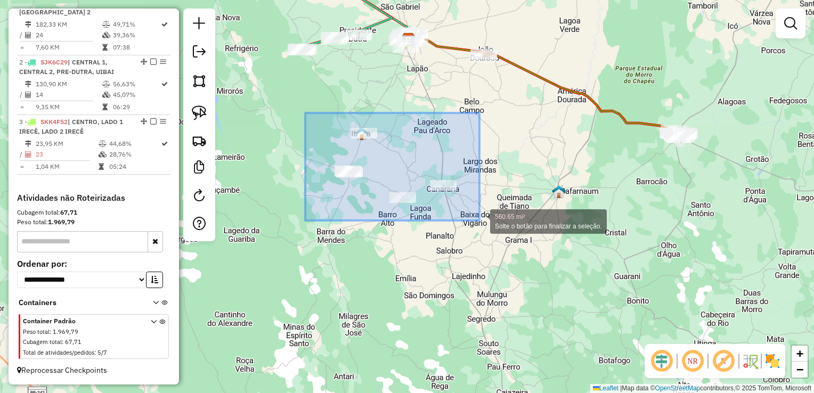
drag, startPoint x: 337, startPoint y: 148, endPoint x: 480, endPoint y: 221, distance: 160.4
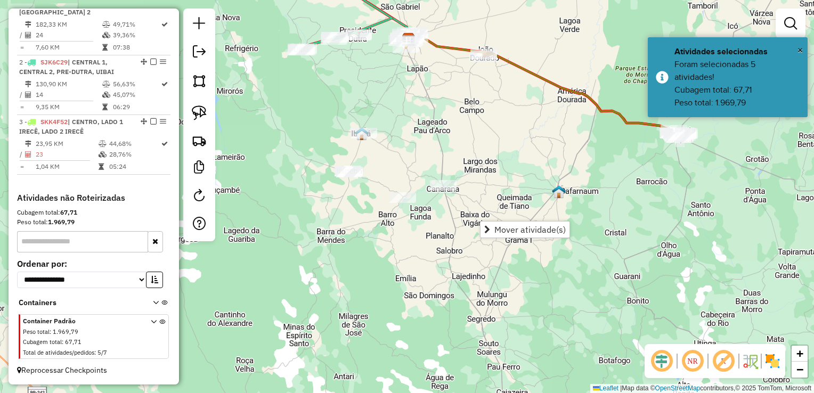
click at [423, 139] on div "Janela de atendimento Grade de atendimento Capacidade Transportadoras Veículos …" at bounding box center [407, 196] width 814 height 393
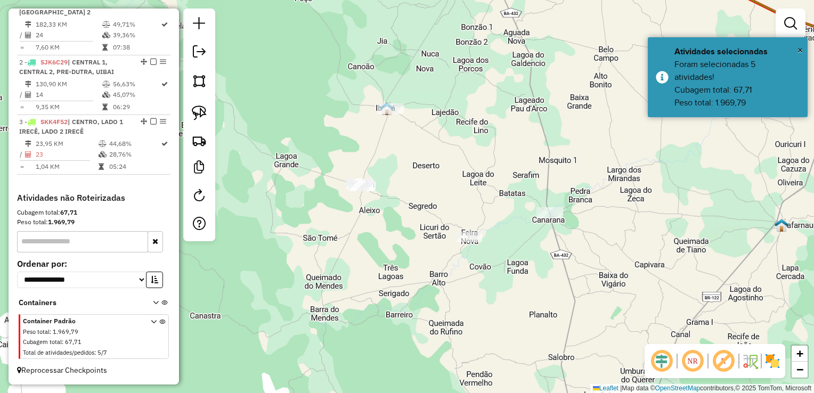
drag, startPoint x: 405, startPoint y: 157, endPoint x: 469, endPoint y: 146, distance: 65.4
click at [469, 146] on div "Janela de atendimento Grade de atendimento Capacidade Transportadoras Veículos …" at bounding box center [407, 196] width 814 height 393
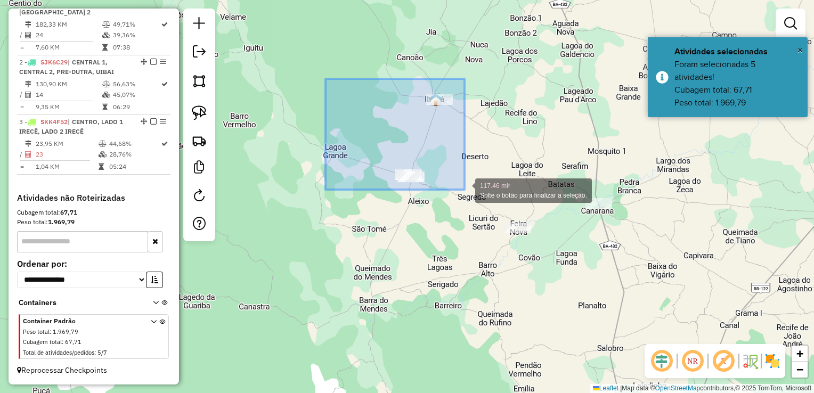
drag, startPoint x: 326, startPoint y: 79, endPoint x: 465, endPoint y: 190, distance: 177.9
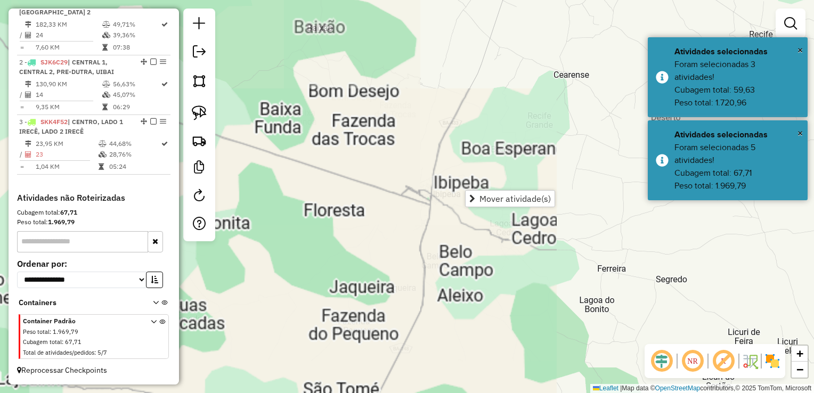
click at [455, 158] on div "Janela de atendimento Grade de atendimento Capacidade Transportadoras Veículos …" at bounding box center [407, 196] width 814 height 393
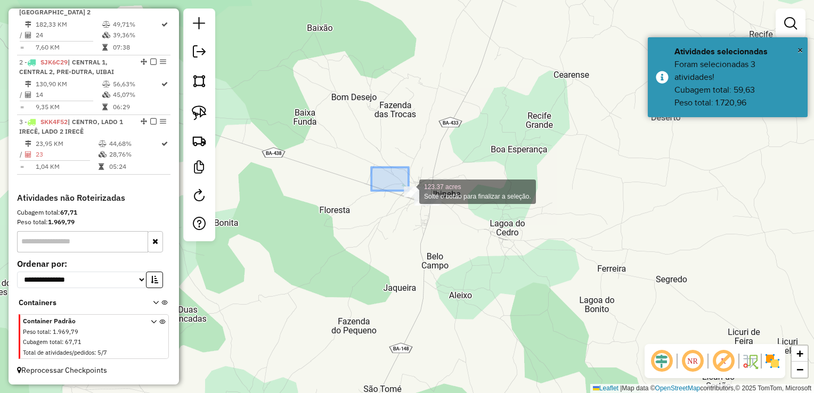
drag, startPoint x: 385, startPoint y: 177, endPoint x: 465, endPoint y: 225, distance: 93.0
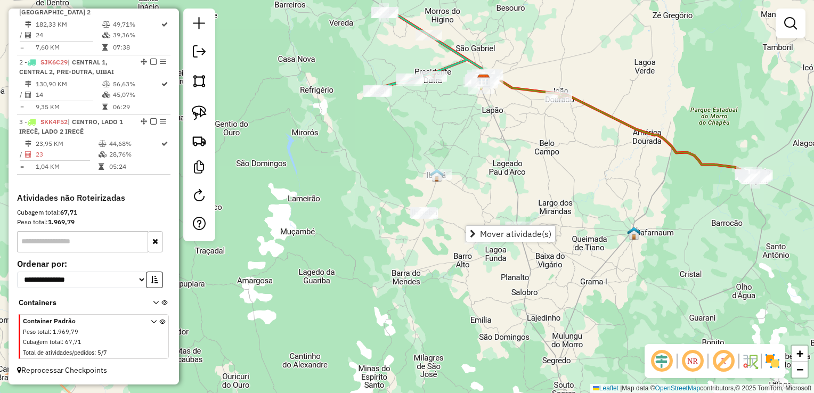
click at [454, 177] on div "Janela de atendimento Grade de atendimento Capacidade Transportadoras Veículos …" at bounding box center [407, 196] width 814 height 393
click at [478, 75] on img at bounding box center [484, 81] width 14 height 14
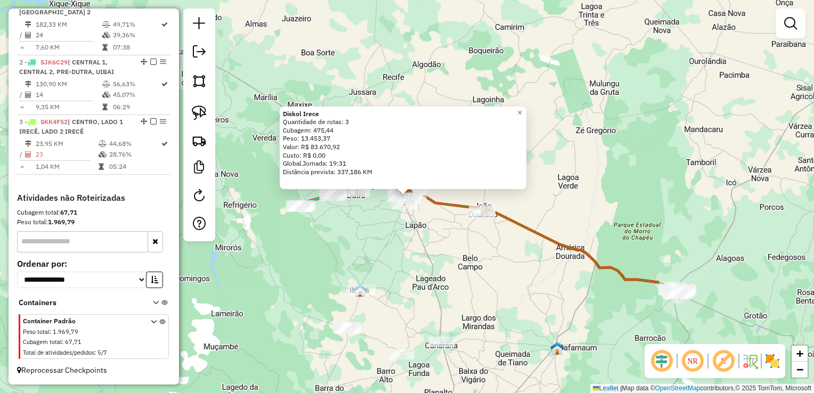
select select "**********"
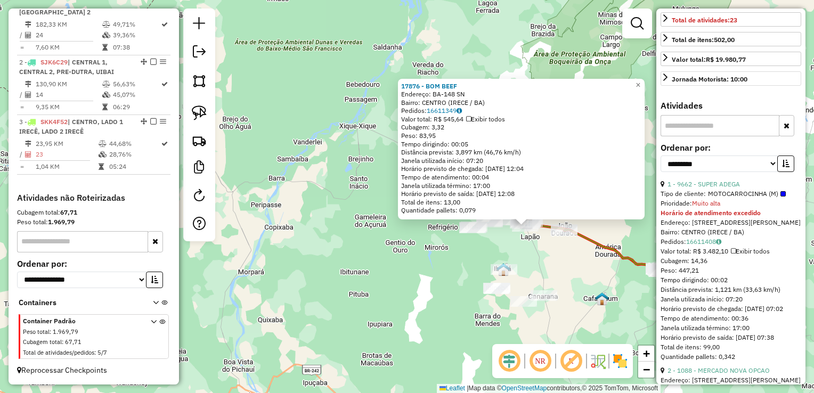
scroll to position [320, 0]
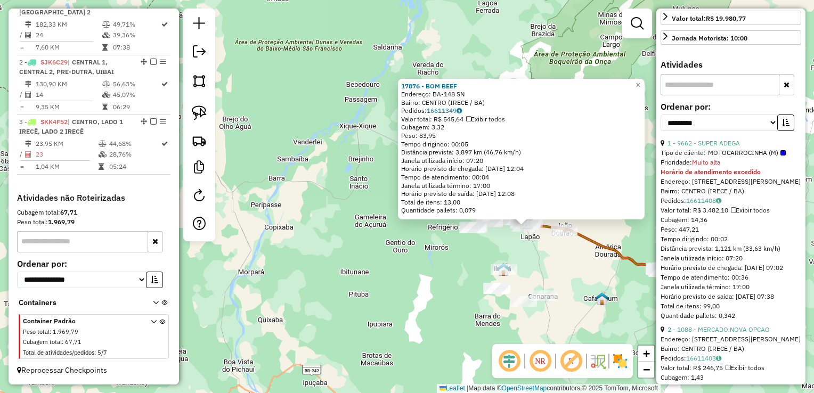
click at [570, 247] on div "Rota 1 - Placa SJK9E22 5510 - J G DE MIRANDA 17876 - BOM BEEF Endereço: BA-148 …" at bounding box center [407, 196] width 814 height 393
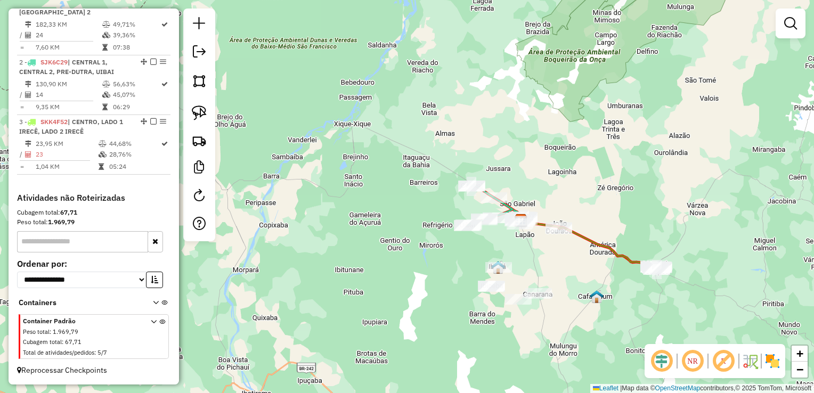
drag, startPoint x: 575, startPoint y: 250, endPoint x: 503, endPoint y: 206, distance: 83.7
click at [505, 211] on div "Janela de atendimento Grade de atendimento Capacidade Transportadoras Veículos …" at bounding box center [407, 196] width 814 height 393
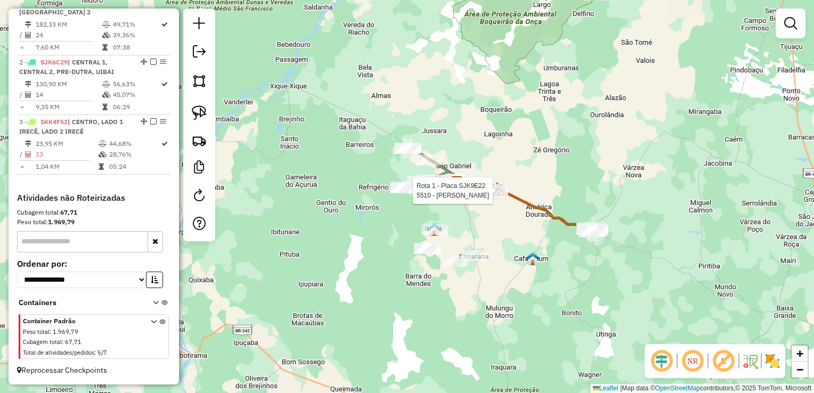
click at [498, 196] on div at bounding box center [495, 190] width 27 height 11
select select "**********"
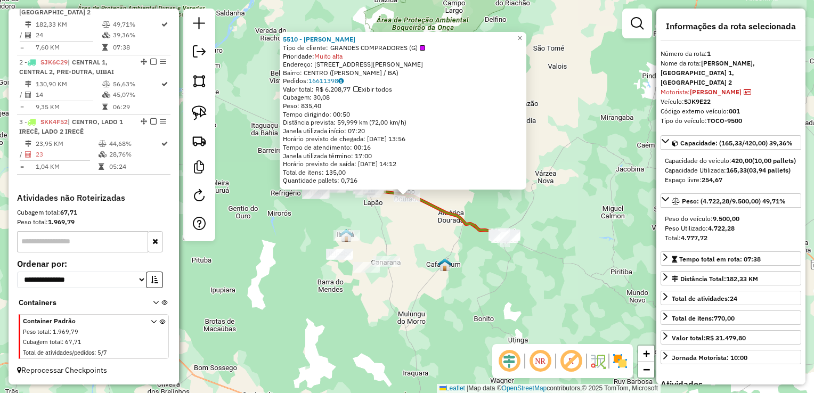
scroll to position [413, 0]
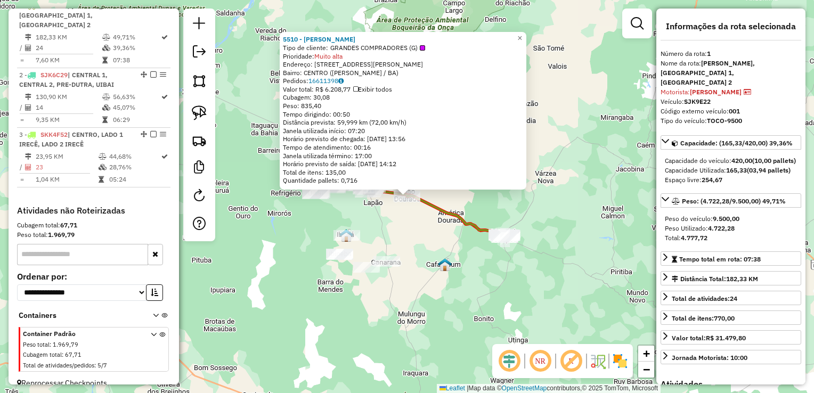
click at [429, 232] on div "5510 - J G DE MIRANDA Tipo de cliente: GRANDES COMPRADORES (G) Prioridade: Muit…" at bounding box center [407, 196] width 814 height 393
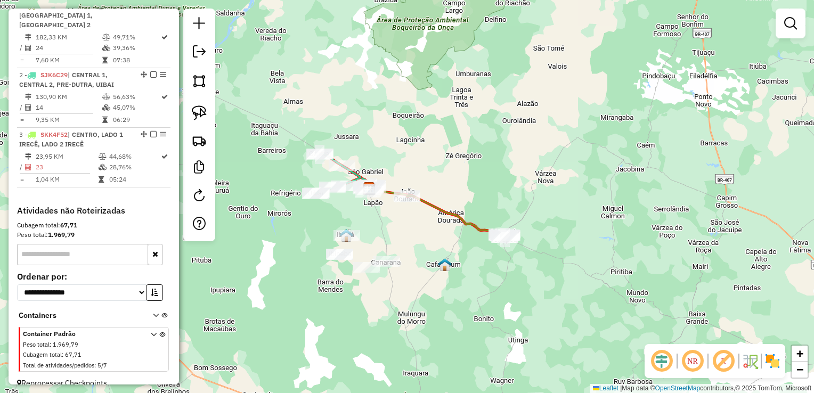
click at [524, 229] on div "5510 - J G DE MIRANDA Tipo de cliente: GRANDES COMPRADORES (G) Prioridade: Muit…" at bounding box center [407, 196] width 814 height 393
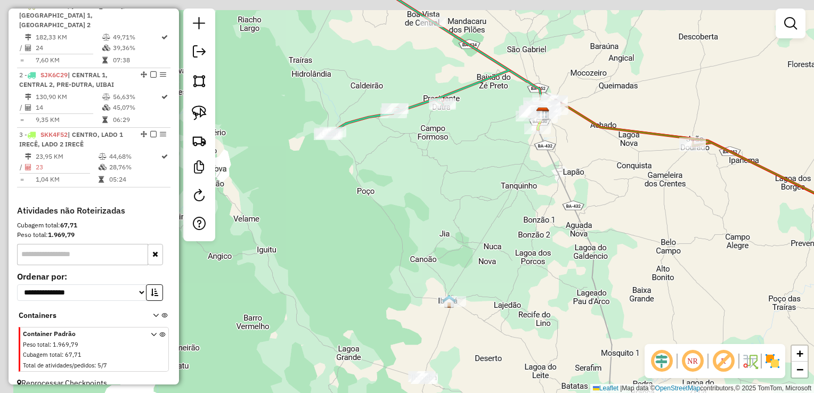
drag, startPoint x: 369, startPoint y: 187, endPoint x: 565, endPoint y: 236, distance: 201.7
click at [565, 236] on div "Janela de atendimento Grade de atendimento Capacidade Transportadoras Veículos …" at bounding box center [407, 196] width 814 height 393
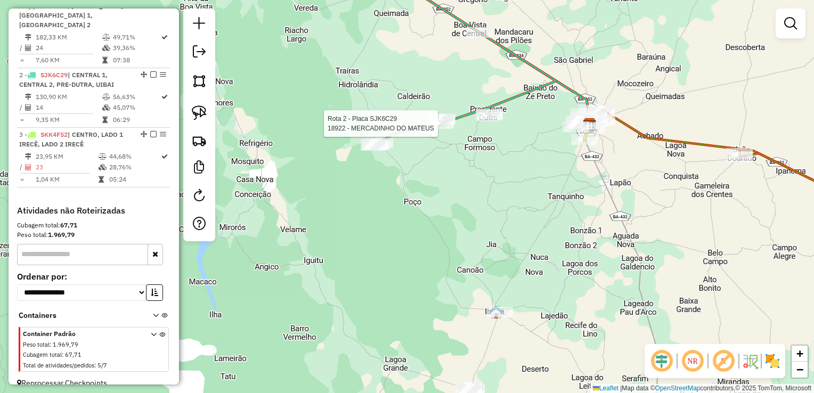
select select "**********"
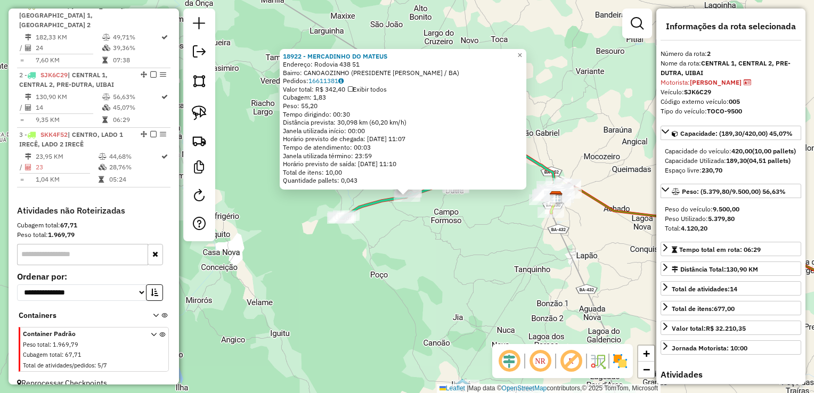
scroll to position [433, 0]
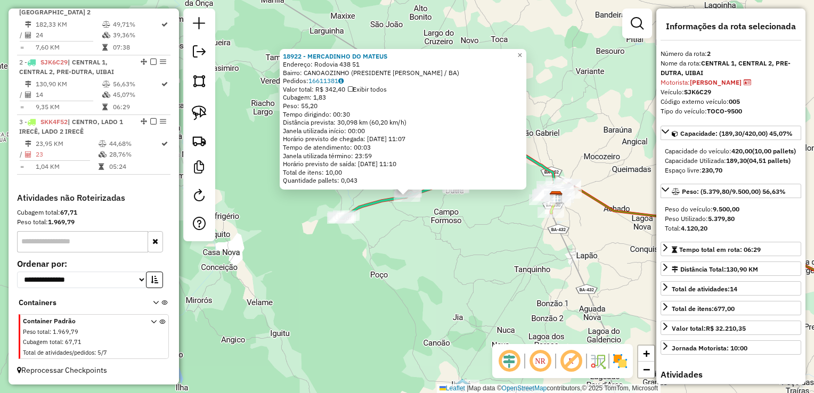
click at [443, 255] on div "18922 - MERCADINHO DO MATEUS Endereço: Rodovia 438 51 Bairro: CANOAOZINHO (PRES…" at bounding box center [407, 196] width 814 height 393
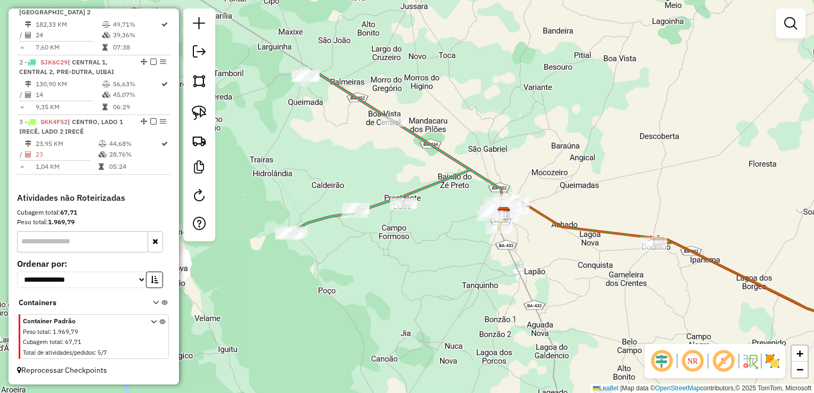
drag, startPoint x: 452, startPoint y: 253, endPoint x: 400, endPoint y: 269, distance: 54.6
click at [400, 269] on div "Janela de atendimento Grade de atendimento Capacidade Transportadoras Veículos …" at bounding box center [407, 196] width 814 height 393
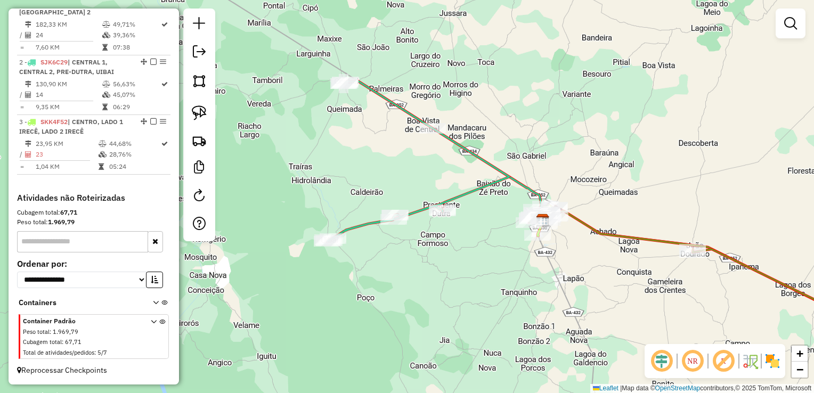
drag, startPoint x: 379, startPoint y: 235, endPoint x: 448, endPoint y: 243, distance: 69.7
click at [448, 243] on div "Janela de atendimento Grade de atendimento Capacidade Transportadoras Veículos …" at bounding box center [407, 196] width 814 height 393
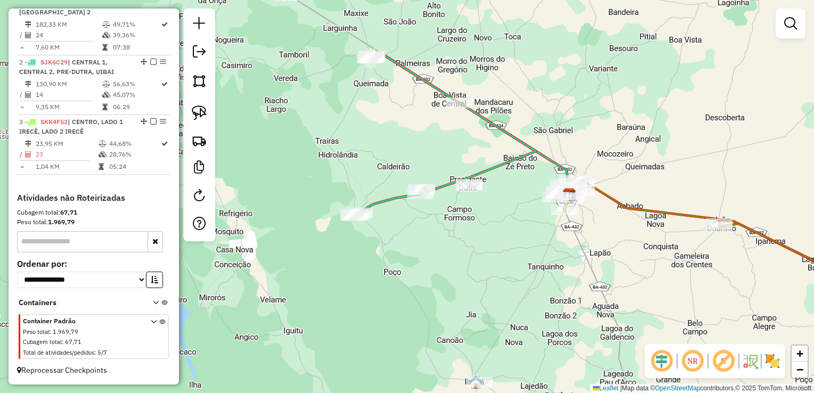
drag, startPoint x: 405, startPoint y: 126, endPoint x: 486, endPoint y: 228, distance: 130.1
click at [402, 128] on div "Janela de atendimento Grade de atendimento Capacidade Transportadoras Veículos …" at bounding box center [407, 196] width 814 height 393
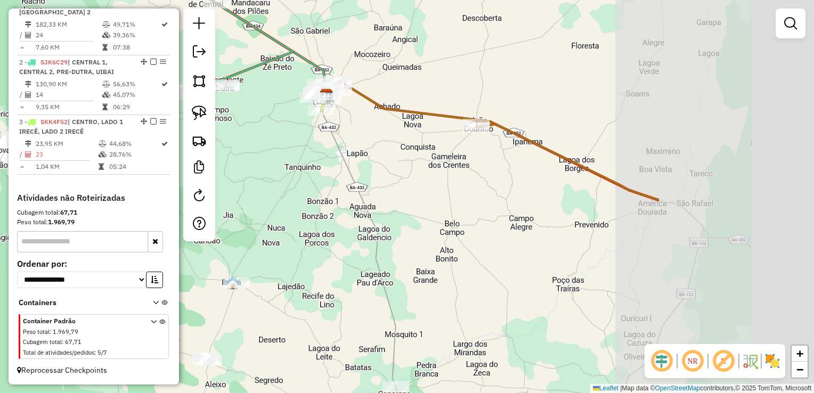
drag, startPoint x: 501, startPoint y: 255, endPoint x: 330, endPoint y: 175, distance: 188.4
click at [260, 140] on div "Janela de atendimento Grade de atendimento Capacidade Transportadoras Veículos …" at bounding box center [407, 196] width 814 height 393
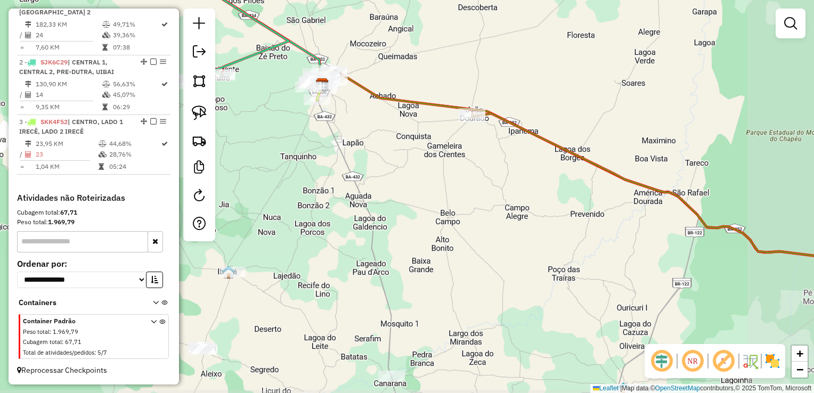
drag, startPoint x: 470, startPoint y: 201, endPoint x: 359, endPoint y: 174, distance: 113.8
click at [360, 174] on div "Janela de atendimento Grade de atendimento Capacidade Transportadoras Veículos …" at bounding box center [407, 196] width 814 height 393
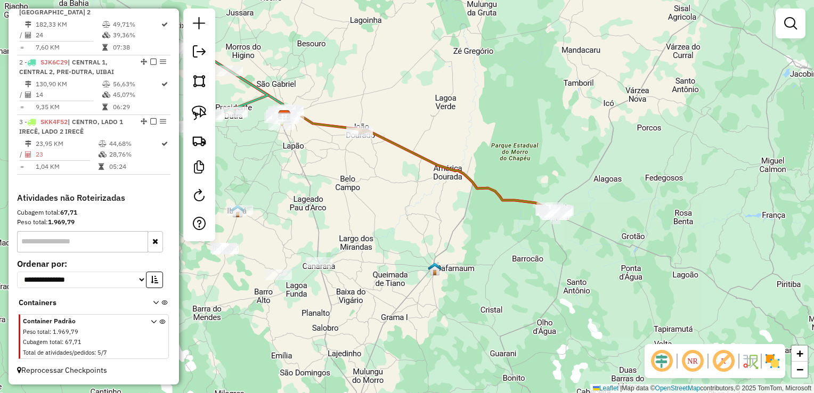
drag, startPoint x: 400, startPoint y: 204, endPoint x: 460, endPoint y: 231, distance: 66.8
click at [460, 231] on div "Janela de atendimento Grade de atendimento Capacidade Transportadoras Veículos …" at bounding box center [407, 196] width 814 height 393
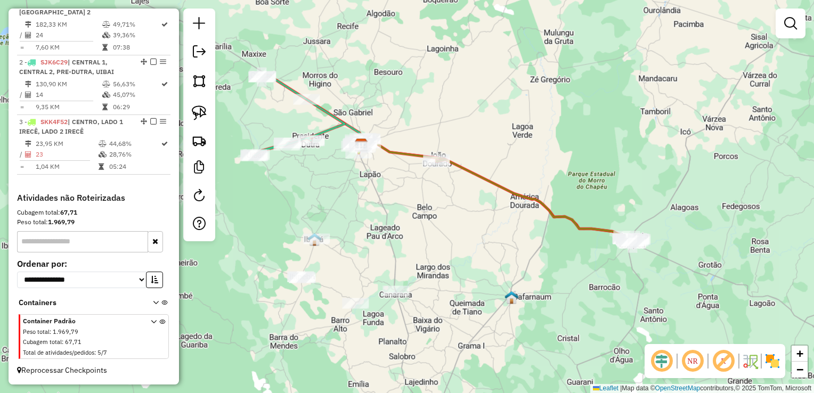
drag, startPoint x: 365, startPoint y: 195, endPoint x: 389, endPoint y: 195, distance: 24.0
click at [388, 202] on div "Janela de atendimento Grade de atendimento Capacidade Transportadoras Veículos …" at bounding box center [407, 196] width 814 height 393
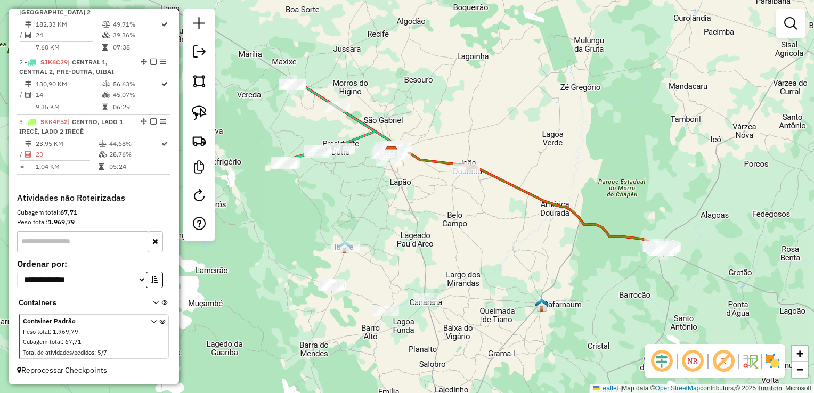
click at [393, 215] on div "Janela de atendimento Grade de atendimento Capacidade Transportadoras Veículos …" at bounding box center [407, 196] width 814 height 393
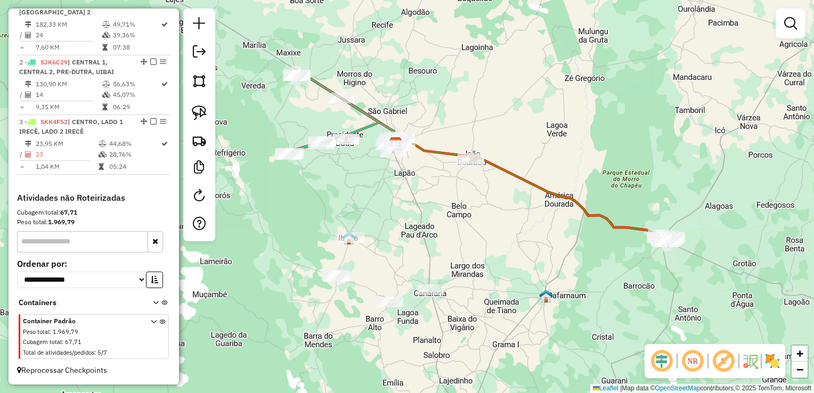
drag, startPoint x: 392, startPoint y: 219, endPoint x: 396, endPoint y: 206, distance: 12.8
click at [396, 206] on div "Janela de atendimento Grade de atendimento Capacidade Transportadoras Veículos …" at bounding box center [407, 196] width 814 height 393
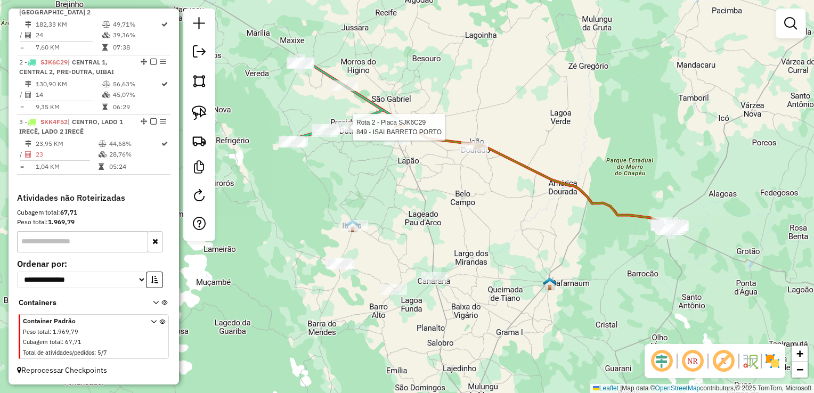
select select "**********"
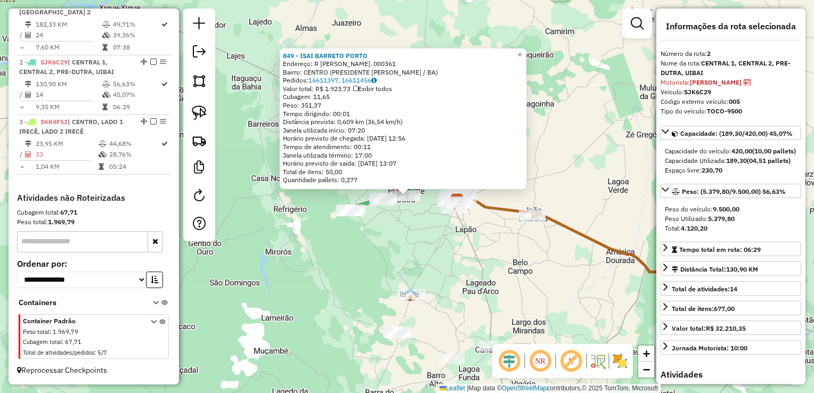
click at [357, 244] on div "849 - [PERSON_NAME] Endereço: R [PERSON_NAME]. 000361 Bairro: CENTRO (PRESIDENT…" at bounding box center [407, 196] width 814 height 393
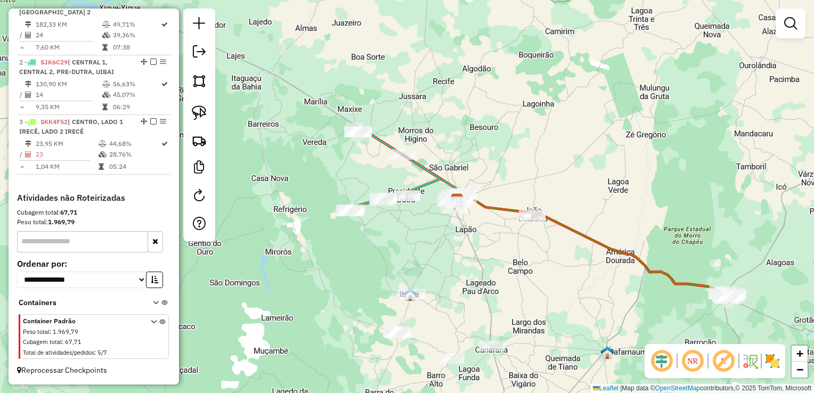
drag, startPoint x: 439, startPoint y: 261, endPoint x: 413, endPoint y: 232, distance: 38.9
click at [413, 232] on div "Janela de atendimento Grade de atendimento Capacidade Transportadoras Veículos …" at bounding box center [407, 196] width 814 height 393
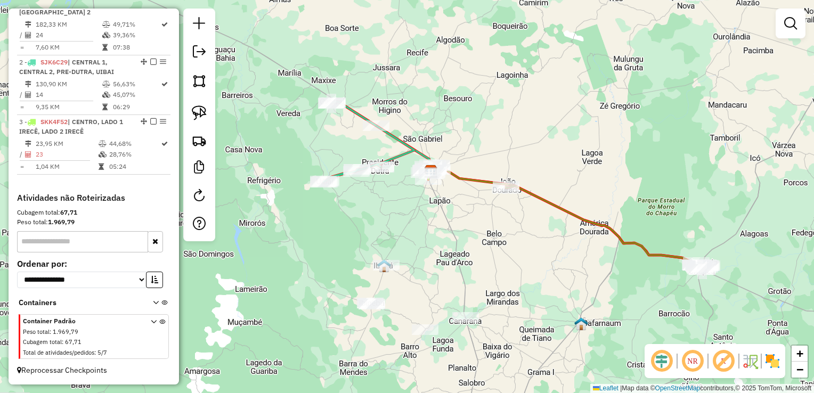
click at [412, 208] on div "Janela de atendimento Grade de atendimento Capacidade Transportadoras Veículos …" at bounding box center [407, 196] width 814 height 393
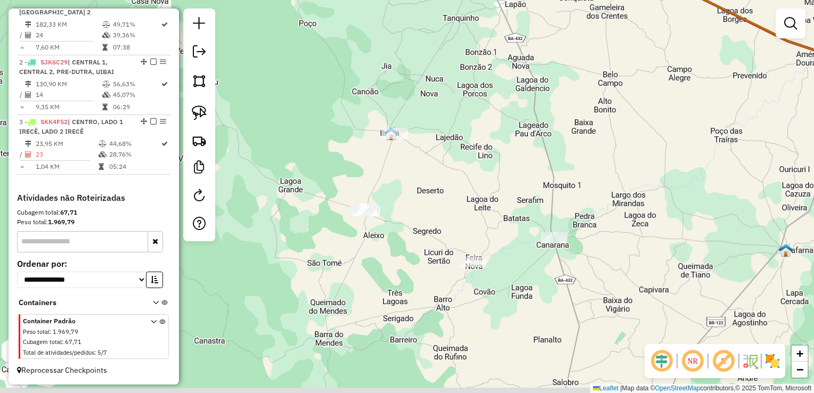
drag, startPoint x: 446, startPoint y: 169, endPoint x: 453, endPoint y: 157, distance: 14.5
click at [452, 157] on div "Janela de atendimento Grade de atendimento Capacidade Transportadoras Veículos …" at bounding box center [407, 196] width 814 height 393
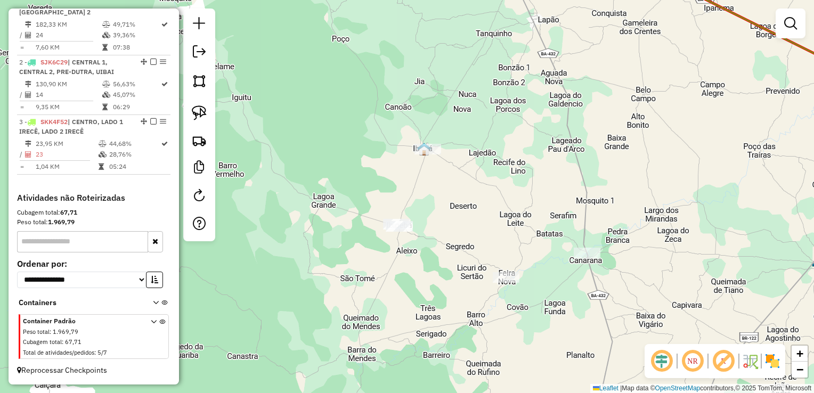
drag, startPoint x: 451, startPoint y: 160, endPoint x: 452, endPoint y: 198, distance: 37.3
click at [476, 185] on div "Janela de atendimento Grade de atendimento Capacidade Transportadoras Veículos …" at bounding box center [407, 196] width 814 height 393
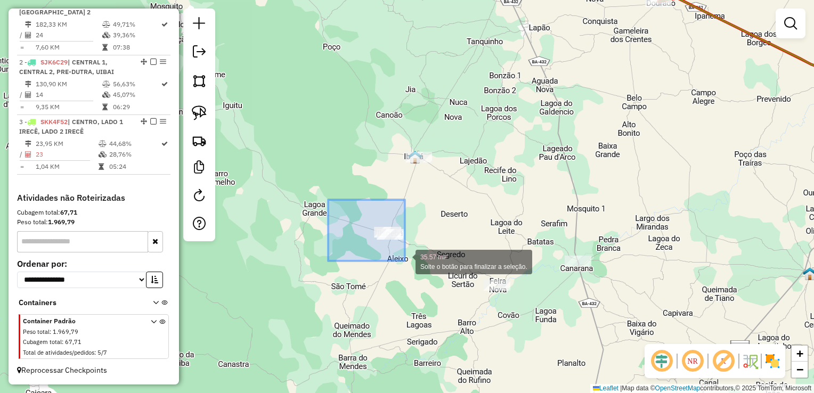
drag, startPoint x: 328, startPoint y: 200, endPoint x: 408, endPoint y: 263, distance: 102.1
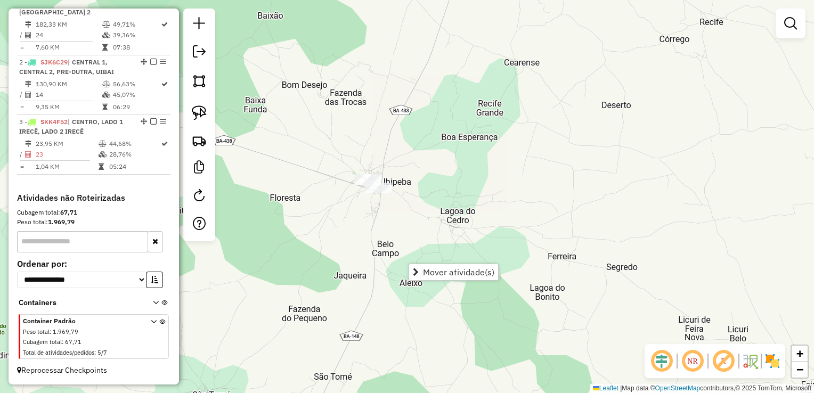
click at [375, 193] on div at bounding box center [378, 188] width 27 height 11
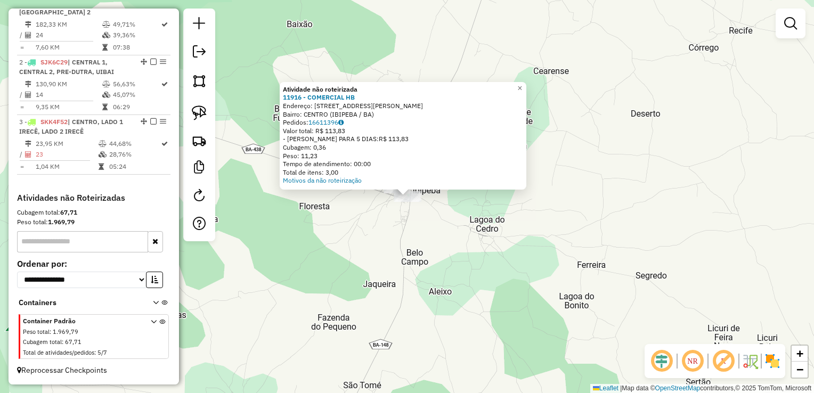
click at [378, 209] on div "Atividade não roteirizada 11916 - COMERCIAL HB Endereço: [STREET_ADDRESS][PERSO…" at bounding box center [407, 196] width 814 height 393
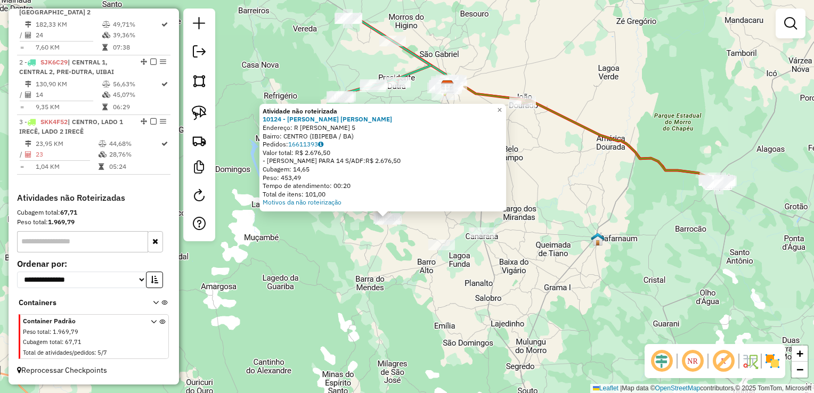
drag, startPoint x: 415, startPoint y: 230, endPoint x: 416, endPoint y: 219, distance: 11.2
click at [415, 228] on div "Atividade não roteirizada 10124 - [PERSON_NAME] [PERSON_NAME]: R [PERSON_NAME] …" at bounding box center [407, 196] width 814 height 393
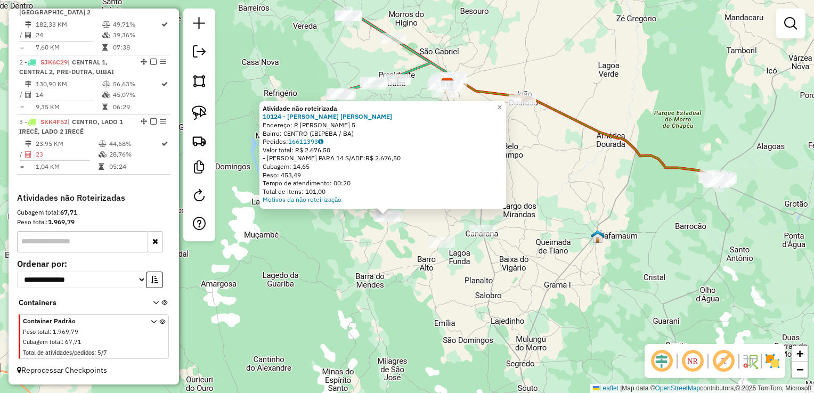
click at [447, 225] on div "Atividade não roteirizada 10124 - [PERSON_NAME] [PERSON_NAME]: R [PERSON_NAME] …" at bounding box center [407, 196] width 814 height 393
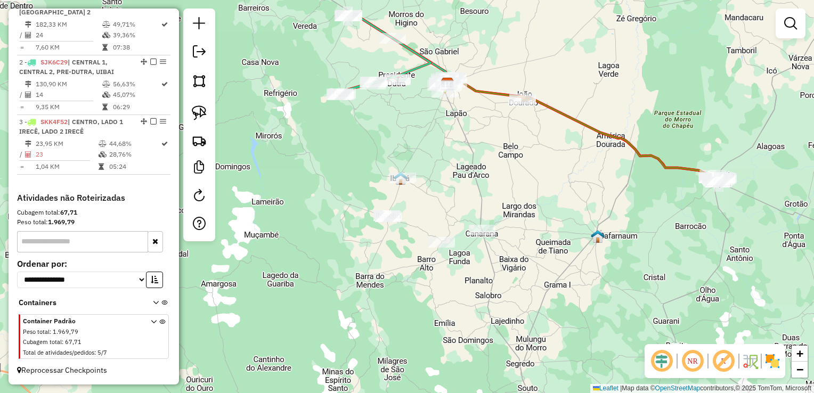
drag, startPoint x: 411, startPoint y: 214, endPoint x: 408, endPoint y: 233, distance: 18.8
click at [408, 233] on div "Janela de atendimento Grade de atendimento Capacidade Transportadoras Veículos …" at bounding box center [407, 196] width 814 height 393
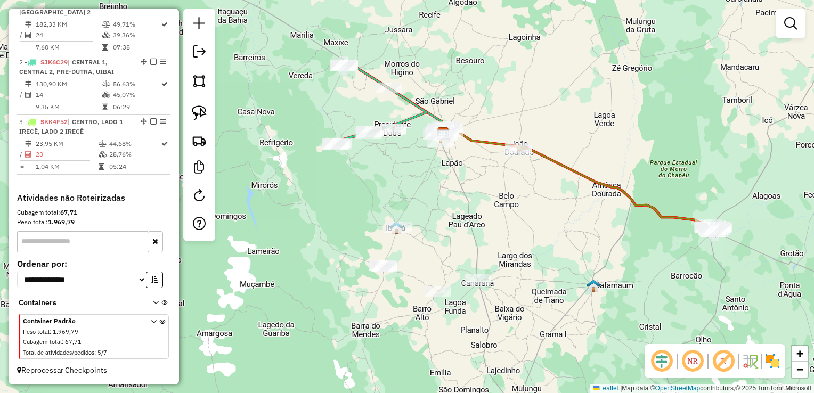
click at [425, 210] on div "Janela de atendimento Grade de atendimento Capacidade Transportadoras Veículos …" at bounding box center [407, 196] width 814 height 393
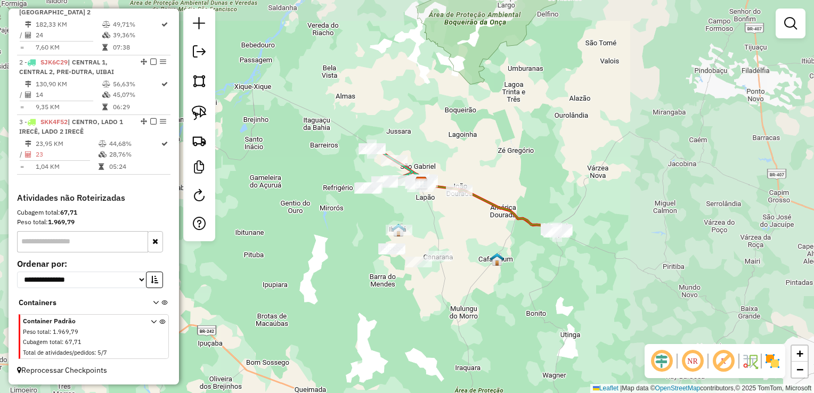
drag, startPoint x: 443, startPoint y: 201, endPoint x: 410, endPoint y: 218, distance: 36.7
click at [410, 218] on div "Janela de atendimento Grade de atendimento Capacidade Transportadoras Veículos …" at bounding box center [407, 196] width 814 height 393
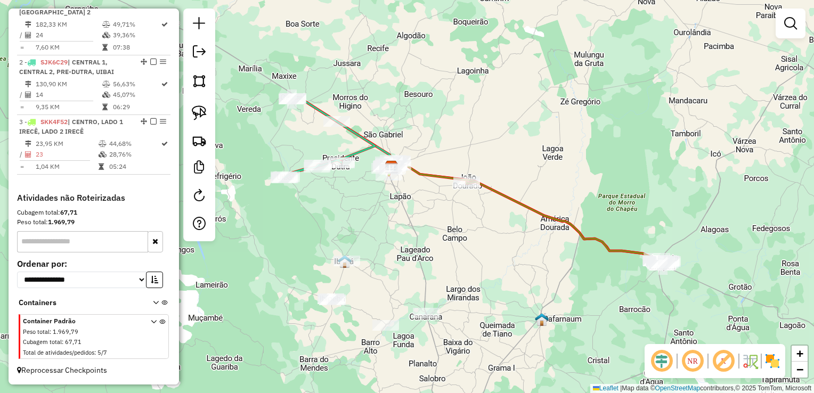
click at [397, 194] on div "Rota 3 - Placa SKK4F52 17876 - BOM BEEF Janela de atendimento Grade de atendime…" at bounding box center [407, 196] width 814 height 393
click at [352, 176] on div "Janela de atendimento Grade de atendimento Capacidade Transportadoras Veículos …" at bounding box center [407, 196] width 814 height 393
select select "**********"
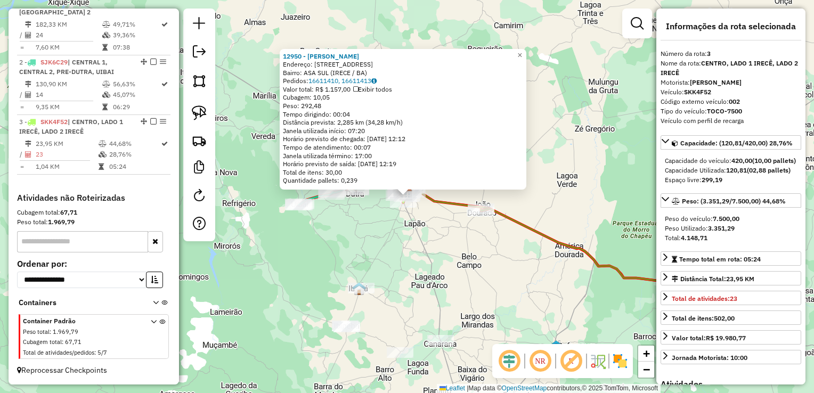
click at [391, 233] on div "12950 - [PERSON_NAME] Endereço: [STREET_ADDRESS] Pedidos: 16611410, 16611413 Va…" at bounding box center [407, 196] width 814 height 393
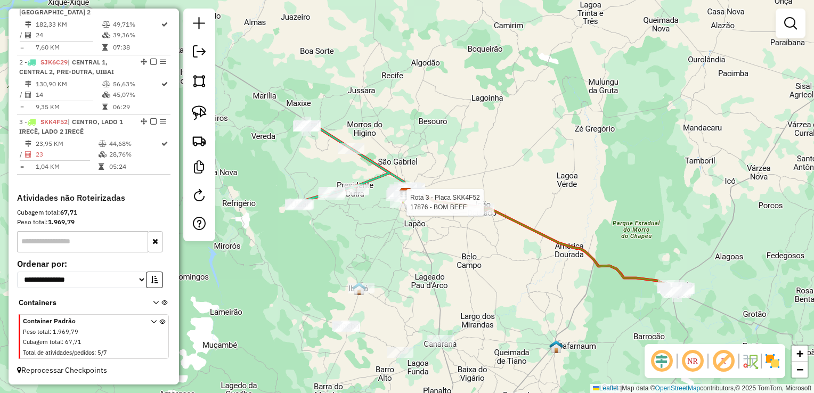
click at [409, 208] on div at bounding box center [403, 202] width 27 height 11
select select "**********"
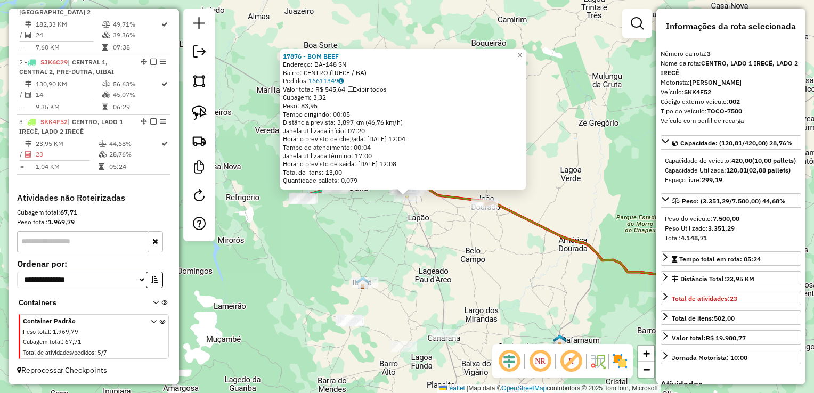
drag, startPoint x: 490, startPoint y: 259, endPoint x: 458, endPoint y: 249, distance: 32.9
click at [460, 251] on div "17876 - BOM BEEF Endereço: BA-148 SN Bairro: CENTRO (IRECE / BA) Pedidos: 16611…" at bounding box center [407, 196] width 814 height 393
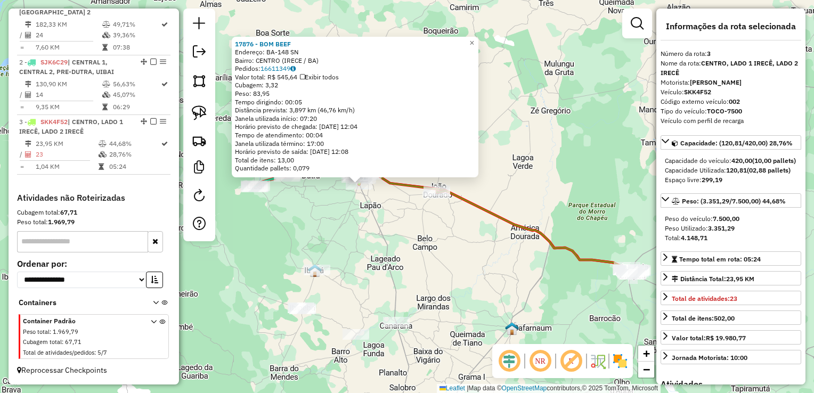
drag, startPoint x: 458, startPoint y: 246, endPoint x: 433, endPoint y: 204, distance: 49.3
click at [458, 245] on div "17876 - BOM BEEF Endereço: BA-148 SN Bairro: CENTRO (IRECE / BA) Pedidos: 16611…" at bounding box center [407, 196] width 814 height 393
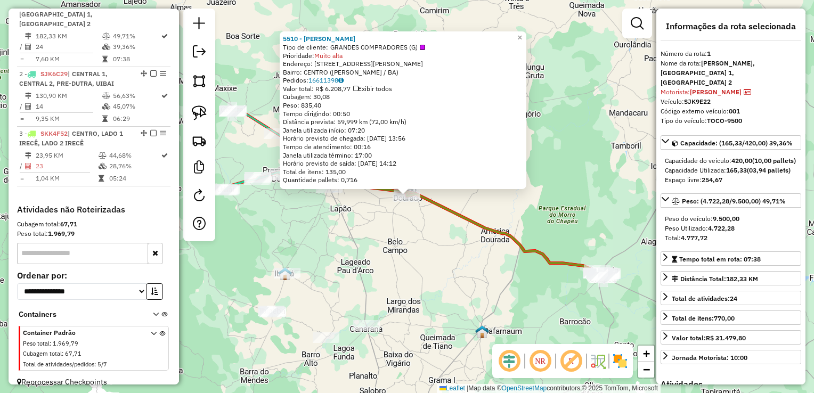
scroll to position [413, 0]
click at [445, 271] on div "5510 - J G DE MIRANDA Tipo de cliente: GRANDES COMPRADORES (G) Prioridade: Muit…" at bounding box center [407, 196] width 814 height 393
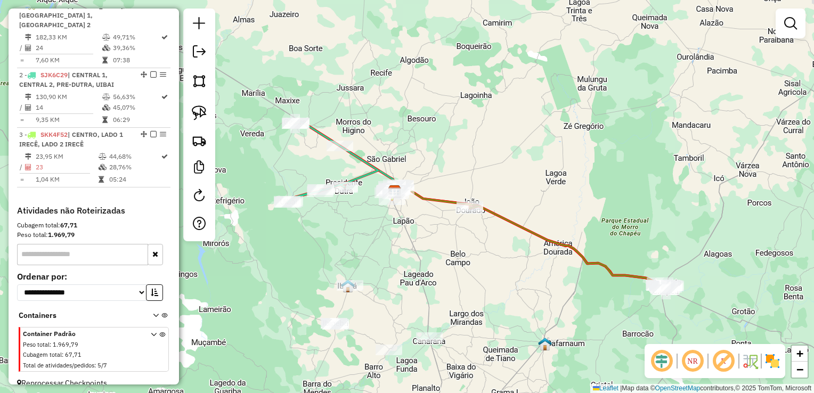
drag, startPoint x: 405, startPoint y: 259, endPoint x: 495, endPoint y: 275, distance: 91.5
click at [495, 275] on div "Janela de atendimento Grade de atendimento Capacidade Transportadoras Veículos …" at bounding box center [407, 196] width 814 height 393
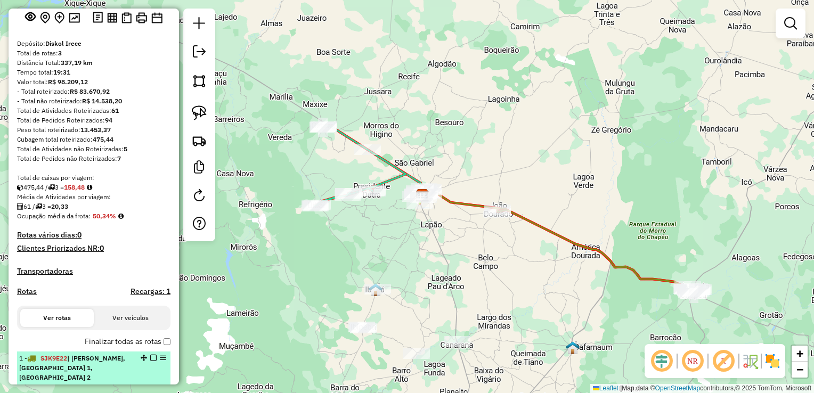
scroll to position [0, 0]
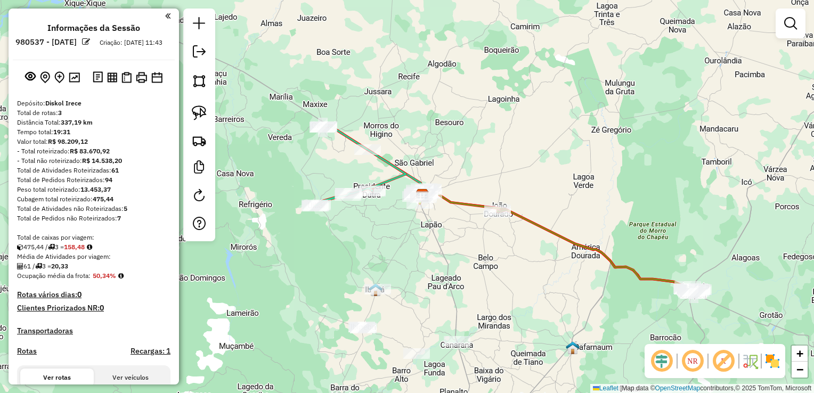
click at [418, 247] on div "Janela de atendimento Grade de atendimento Capacidade Transportadoras Veículos …" at bounding box center [407, 196] width 814 height 393
click at [371, 197] on div at bounding box center [372, 191] width 27 height 11
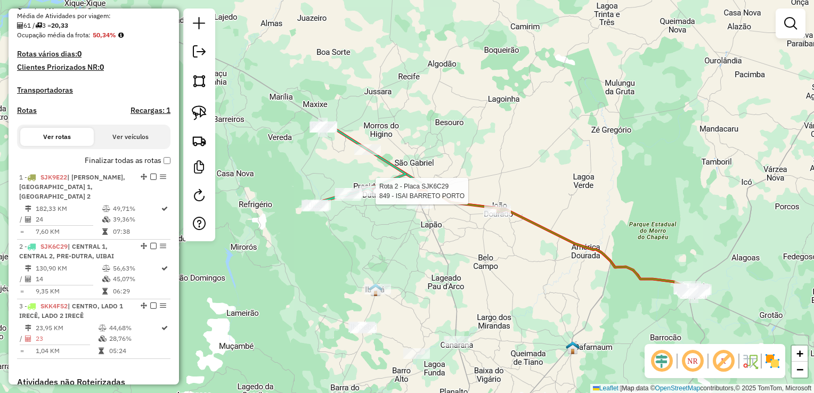
select select "**********"
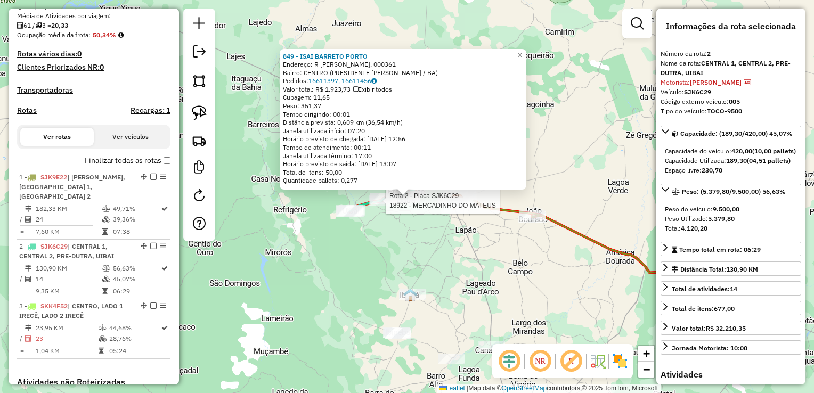
scroll to position [433, 0]
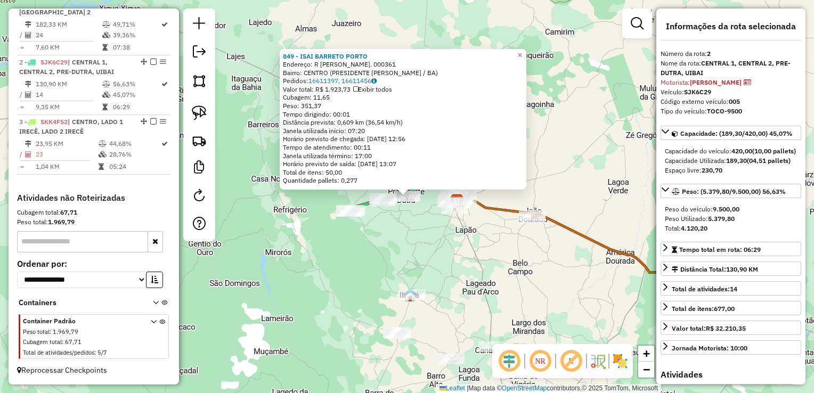
click at [400, 239] on div "849 - [PERSON_NAME] Endereço: R [PERSON_NAME]. 000361 Bairro: CENTRO (PRESIDENT…" at bounding box center [407, 196] width 814 height 393
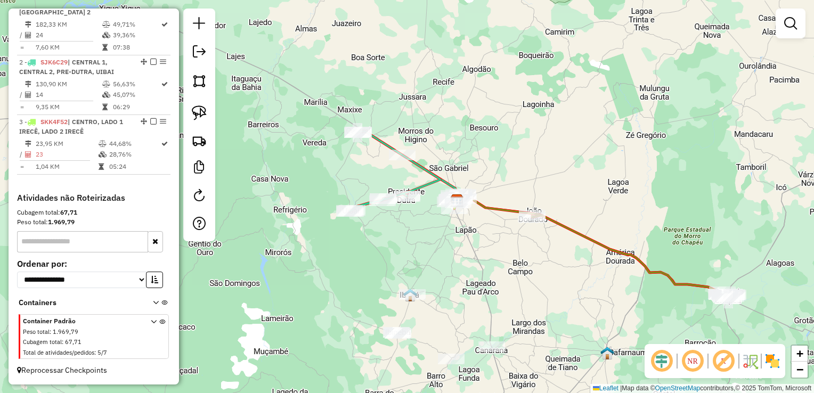
click at [400, 239] on div "Janela de atendimento Grade de atendimento Capacidade Transportadoras Veículos …" at bounding box center [407, 196] width 814 height 393
drag, startPoint x: 409, startPoint y: 234, endPoint x: 360, endPoint y: 251, distance: 52.2
click at [360, 251] on div "Janela de atendimento Grade de atendimento Capacidade Transportadoras Veículos …" at bounding box center [407, 196] width 814 height 393
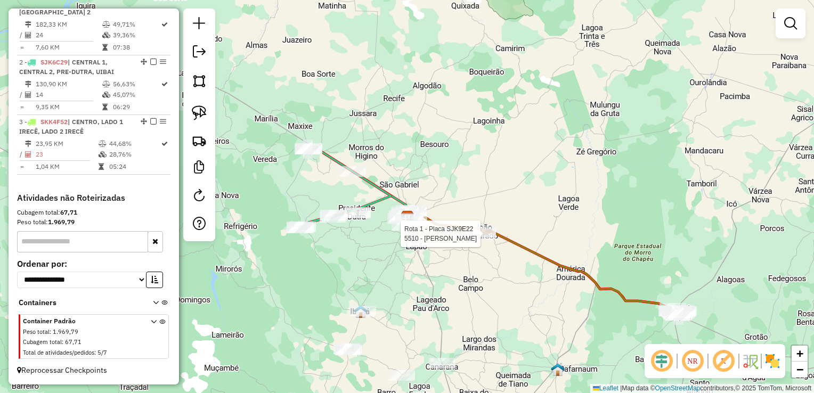
select select "**********"
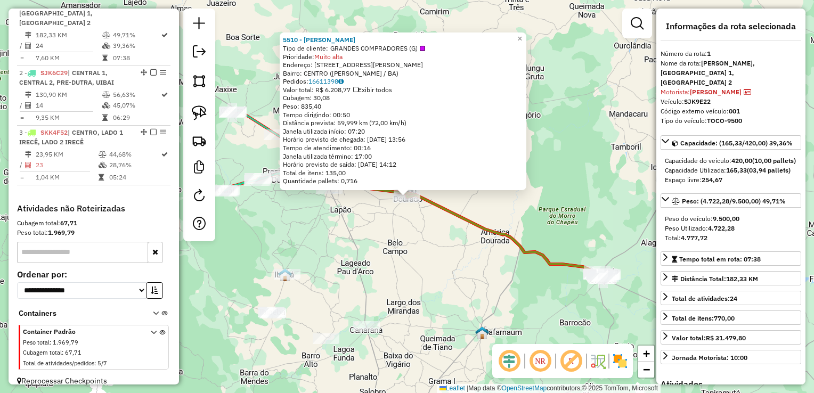
scroll to position [413, 0]
drag, startPoint x: 437, startPoint y: 262, endPoint x: 393, endPoint y: 246, distance: 46.5
click at [437, 263] on div "5510 - J G DE MIRANDA Tipo de cliente: GRANDES COMPRADORES (G) Prioridade: Muit…" at bounding box center [407, 196] width 814 height 393
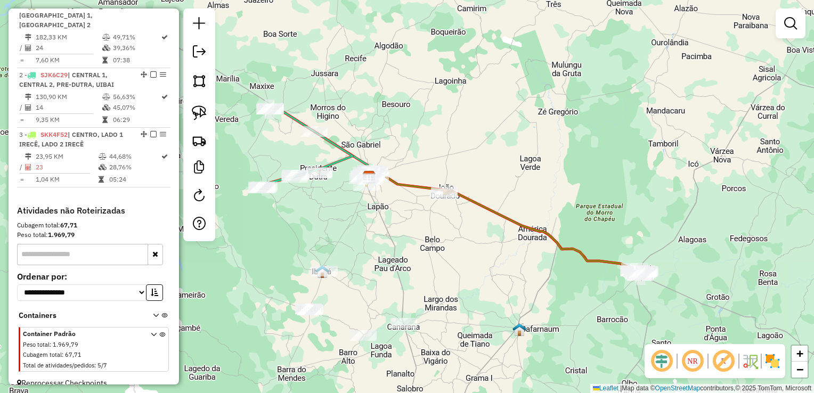
drag, startPoint x: 385, startPoint y: 242, endPoint x: 422, endPoint y: 239, distance: 37.4
click at [422, 239] on div "Janela de atendimento Grade de atendimento Capacidade Transportadoras Veículos …" at bounding box center [407, 196] width 814 height 393
click at [204, 58] on em at bounding box center [199, 51] width 13 height 13
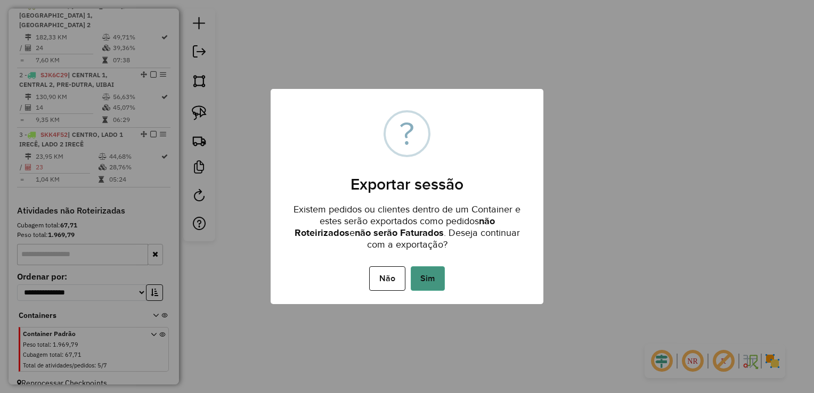
click at [439, 280] on button "Sim" at bounding box center [428, 278] width 34 height 25
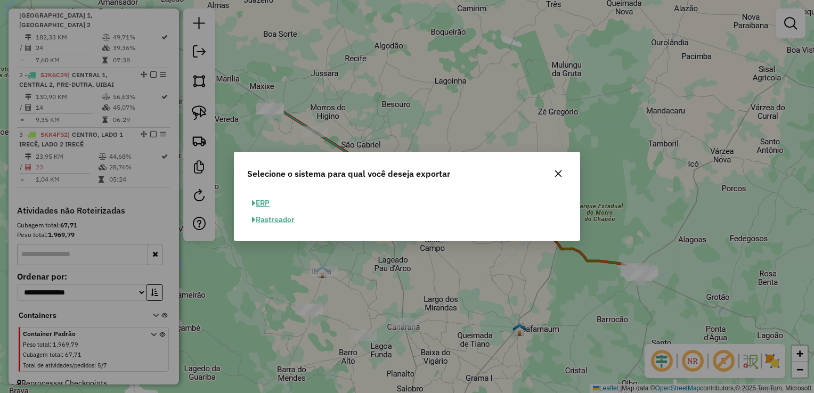
click at [264, 201] on button "ERP" at bounding box center [260, 203] width 27 height 17
select select "**"
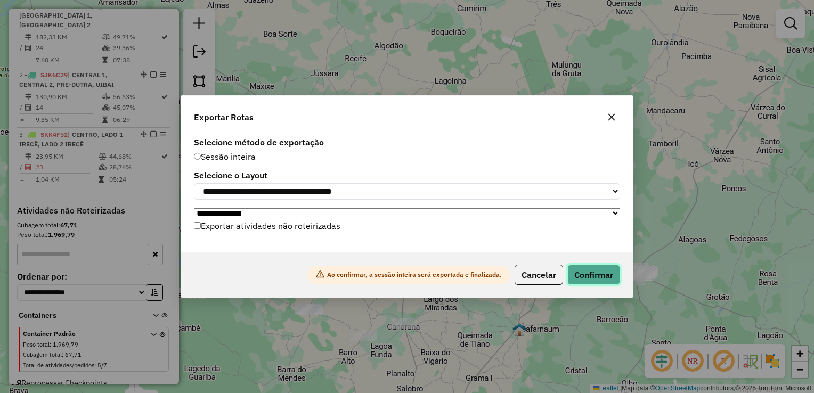
click at [586, 277] on button "Confirmar" at bounding box center [594, 275] width 53 height 20
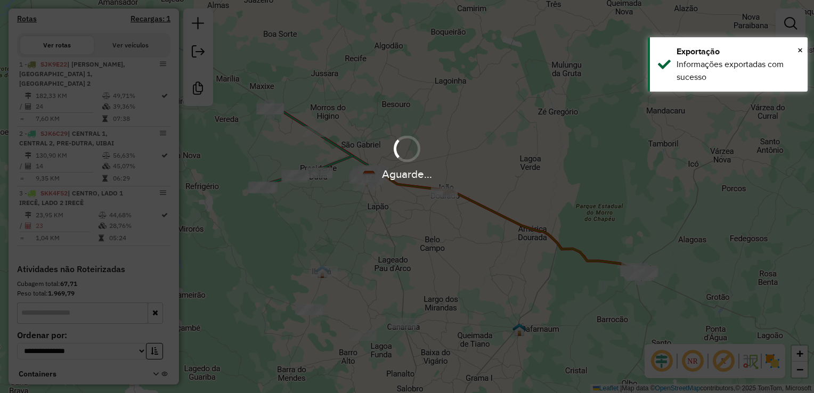
scroll to position [417, 0]
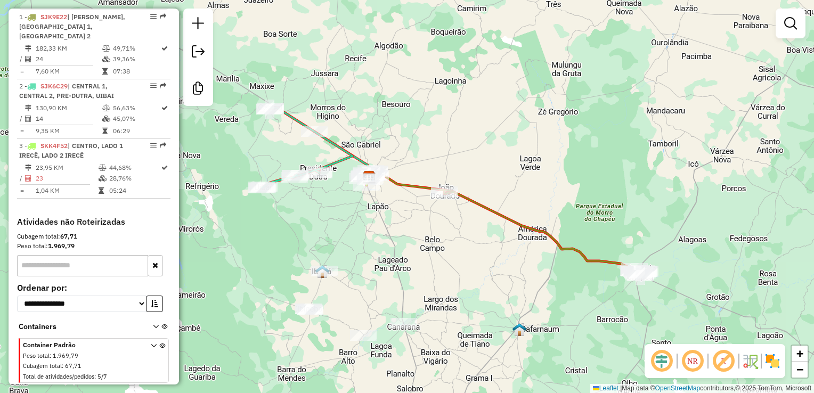
drag, startPoint x: 463, startPoint y: 141, endPoint x: 481, endPoint y: 76, distance: 68.2
click at [481, 76] on div "Janela de atendimento Grade de atendimento Capacidade Transportadoras Veículos …" at bounding box center [407, 196] width 814 height 393
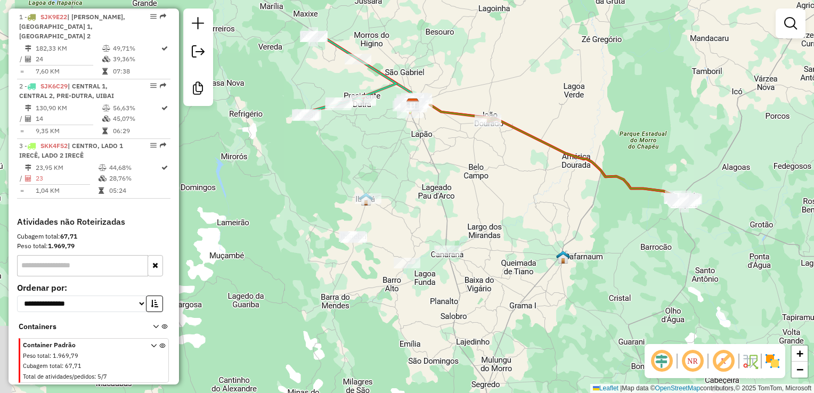
drag, startPoint x: 443, startPoint y: 166, endPoint x: 503, endPoint y: 163, distance: 59.8
click at [503, 163] on div "Janela de atendimento Grade de atendimento Capacidade Transportadoras Veículos …" at bounding box center [407, 196] width 814 height 393
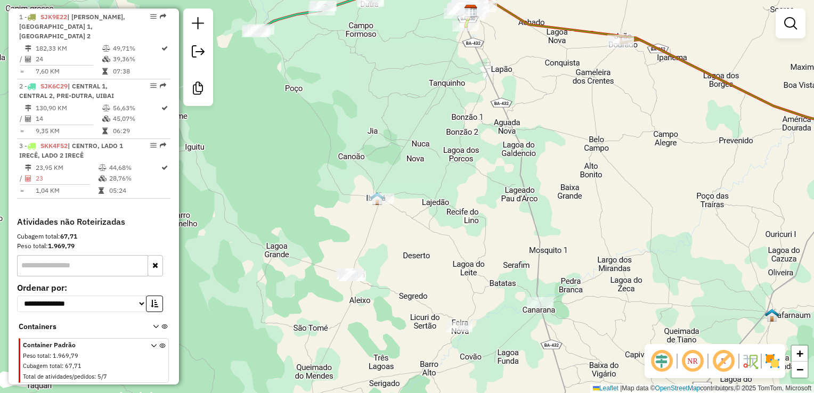
click at [478, 201] on div "Janela de atendimento Grade de atendimento Capacidade Transportadoras Veículos …" at bounding box center [407, 196] width 814 height 393
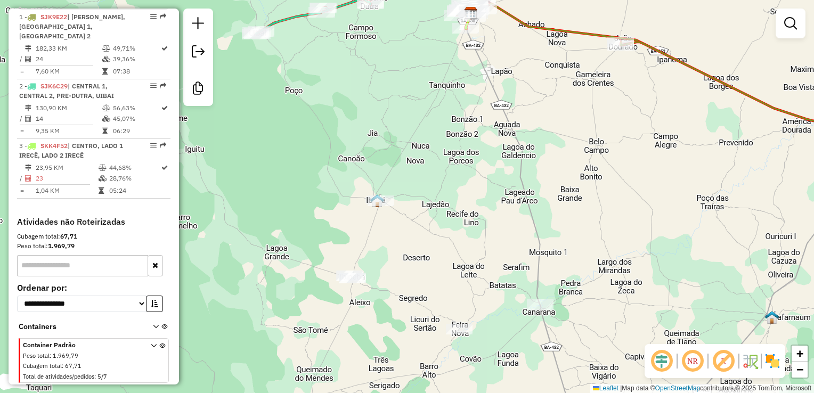
drag, startPoint x: 464, startPoint y: 127, endPoint x: 468, endPoint y: 141, distance: 15.0
click at [471, 143] on div "Janela de atendimento Grade de atendimento Capacidade Transportadoras Veículos …" at bounding box center [407, 196] width 814 height 393
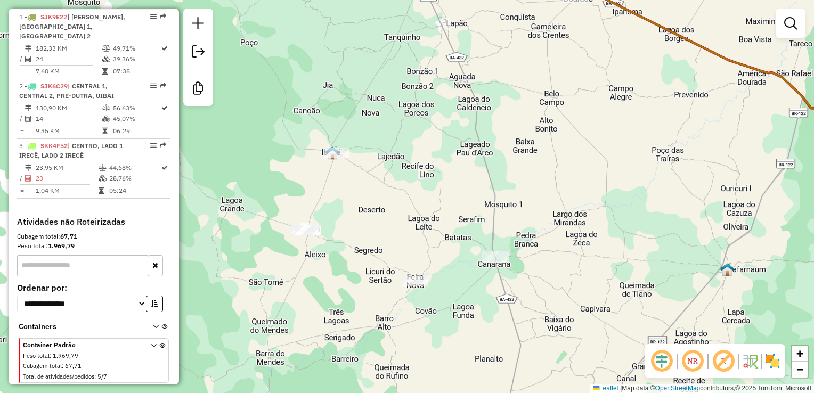
drag, startPoint x: 564, startPoint y: 219, endPoint x: 511, endPoint y: 150, distance: 87.0
click at [511, 150] on div "Janela de atendimento Grade de atendimento Capacidade Transportadoras Veículos …" at bounding box center [407, 196] width 814 height 393
drag, startPoint x: 433, startPoint y: 224, endPoint x: 447, endPoint y: 334, distance: 110.7
click at [447, 334] on div "Janela de atendimento Grade de atendimento Capacidade Transportadoras Veículos …" at bounding box center [407, 196] width 814 height 393
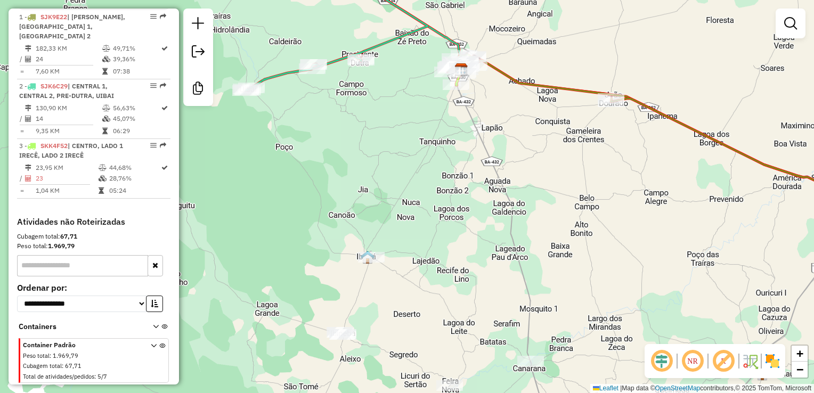
drag, startPoint x: 441, startPoint y: 246, endPoint x: 453, endPoint y: 233, distance: 17.4
click at [453, 233] on div "Janela de atendimento Grade de atendimento Capacidade Transportadoras Veículos …" at bounding box center [407, 196] width 814 height 393
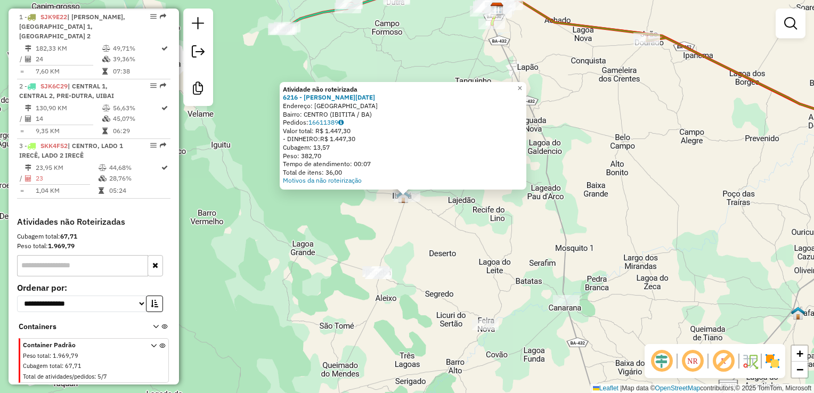
drag, startPoint x: 431, startPoint y: 273, endPoint x: 490, endPoint y: 263, distance: 60.5
click at [434, 272] on div "Atividade não roteirizada 6216 - [PERSON_NAME][DATE]: R RUA DO CAMPO SN Bairro:…" at bounding box center [407, 196] width 814 height 393
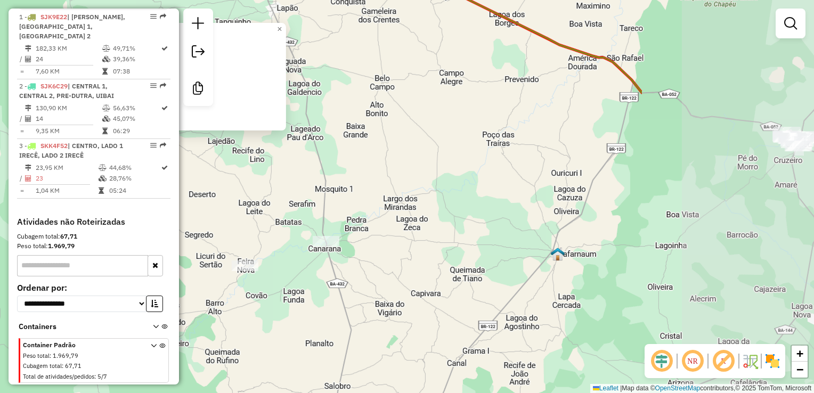
drag, startPoint x: 479, startPoint y: 242, endPoint x: 321, endPoint y: 200, distance: 163.3
click at [321, 200] on div "Atividade não roteirizada 6216 - [PERSON_NAME][DATE]: R RUA DO CAMPO SN Bairro:…" at bounding box center [407, 196] width 814 height 393
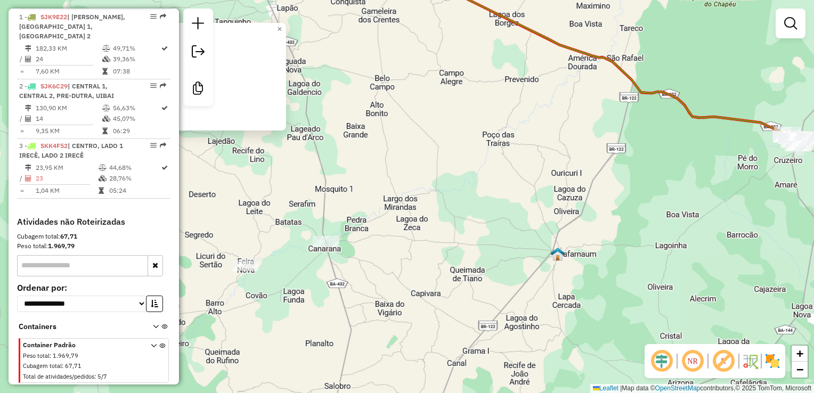
click at [471, 189] on div "Atividade não roteirizada 6216 - [PERSON_NAME][DATE]: R RUA DO CAMPO SN Bairro:…" at bounding box center [407, 196] width 814 height 393
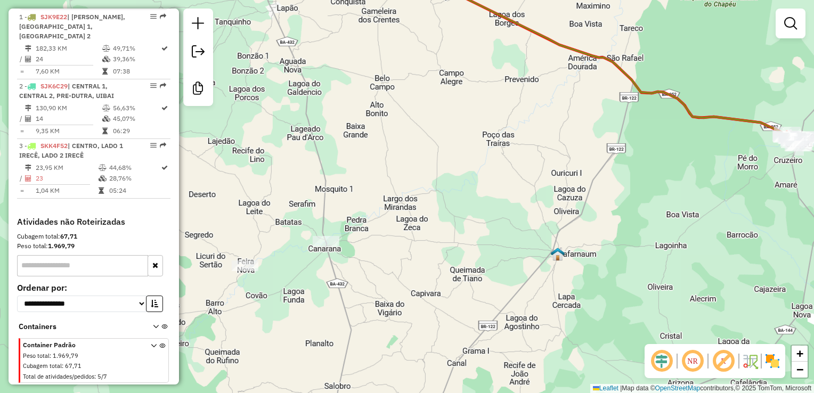
drag, startPoint x: 463, startPoint y: 236, endPoint x: 521, endPoint y: 53, distance: 192.0
click at [520, 55] on div "Atividade não roteirizada 6216 - [PERSON_NAME][DATE]: R RUA DO CAMPO SN Bairro:…" at bounding box center [407, 196] width 814 height 393
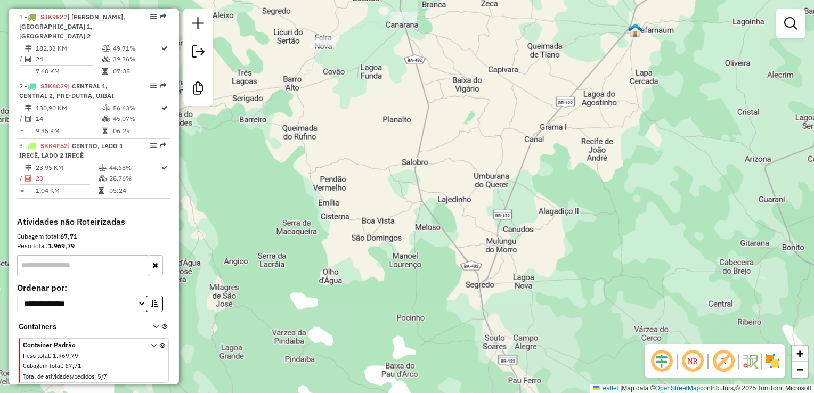
drag, startPoint x: 506, startPoint y: 132, endPoint x: 491, endPoint y: 247, distance: 116.1
click at [492, 247] on div "Janela de atendimento Grade de atendimento Capacidade Transportadoras Veículos …" at bounding box center [407, 196] width 814 height 393
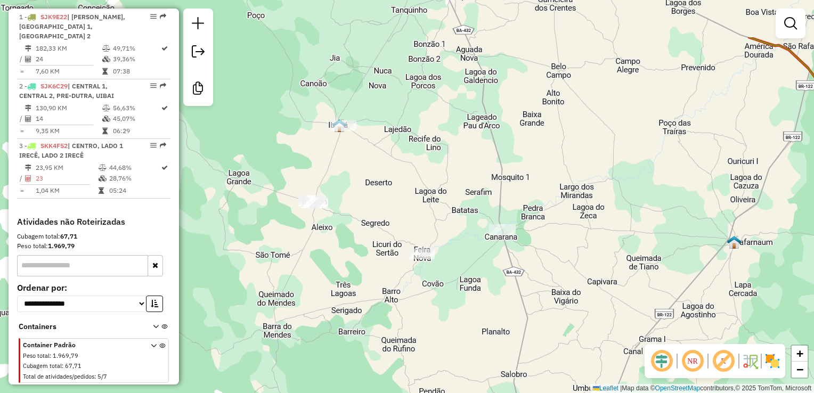
drag, startPoint x: 457, startPoint y: 33, endPoint x: 571, endPoint y: 110, distance: 137.0
click at [571, 110] on div "Janela de atendimento Grade de atendimento Capacidade Transportadoras Veículos …" at bounding box center [407, 196] width 814 height 393
